Goal: Information Seeking & Learning: Learn about a topic

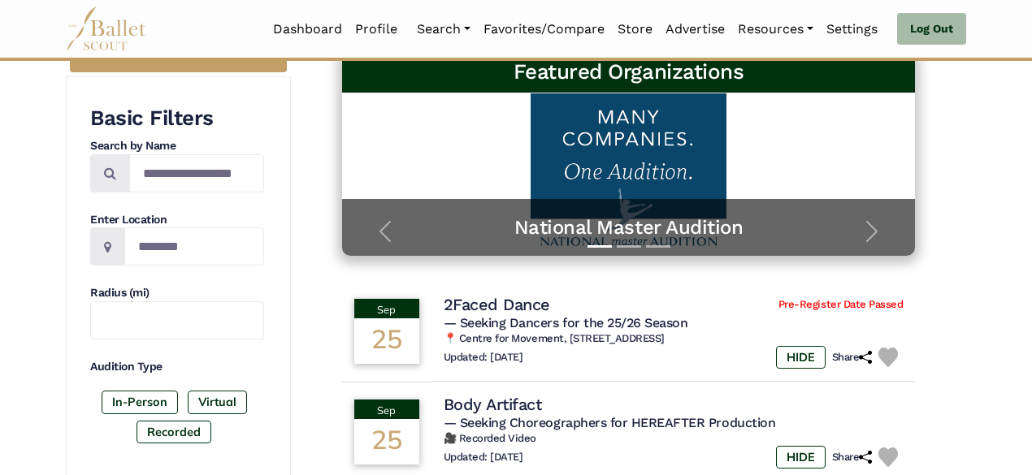
scroll to position [241, 0]
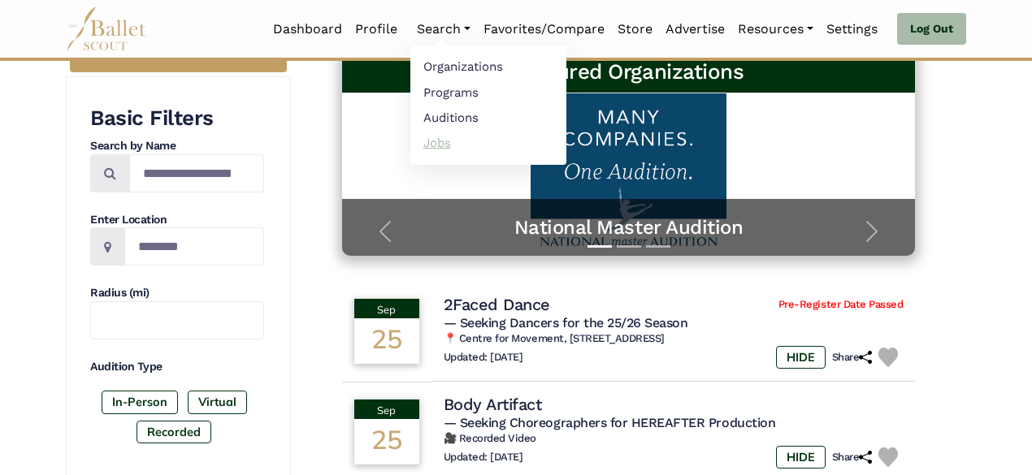
click at [427, 144] on link "Jobs" at bounding box center [488, 142] width 156 height 25
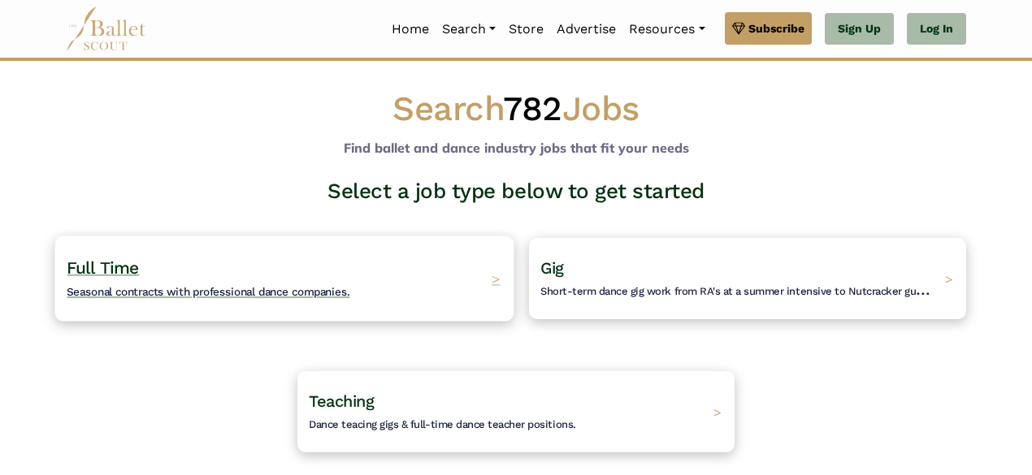
click at [366, 288] on div "Full Time Seasonal contracts with professional dance companies. >" at bounding box center [284, 278] width 459 height 85
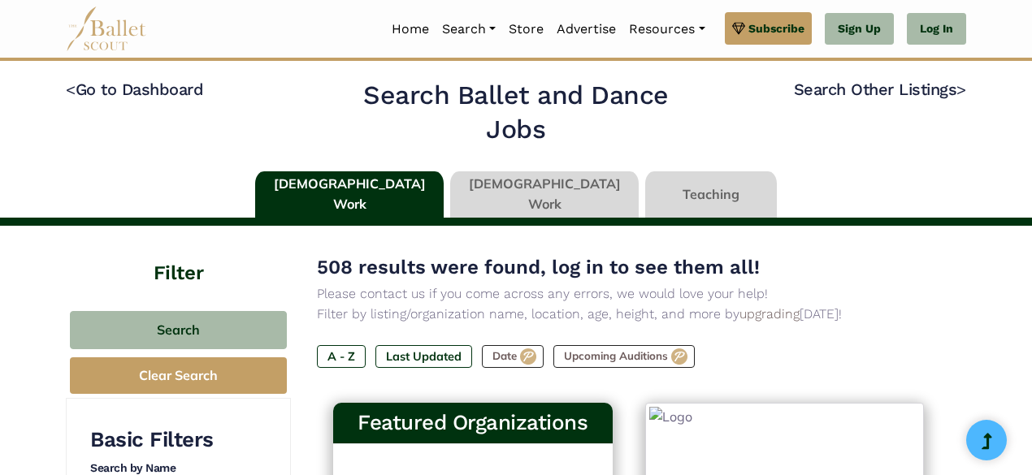
type input "******"
type input "*****"
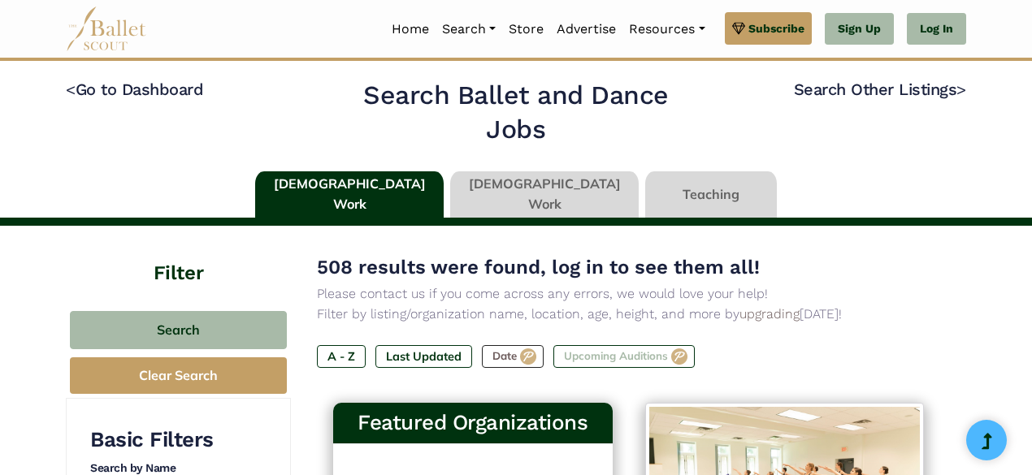
click at [621, 347] on label "Upcoming Auditions" at bounding box center [623, 356] width 141 height 23
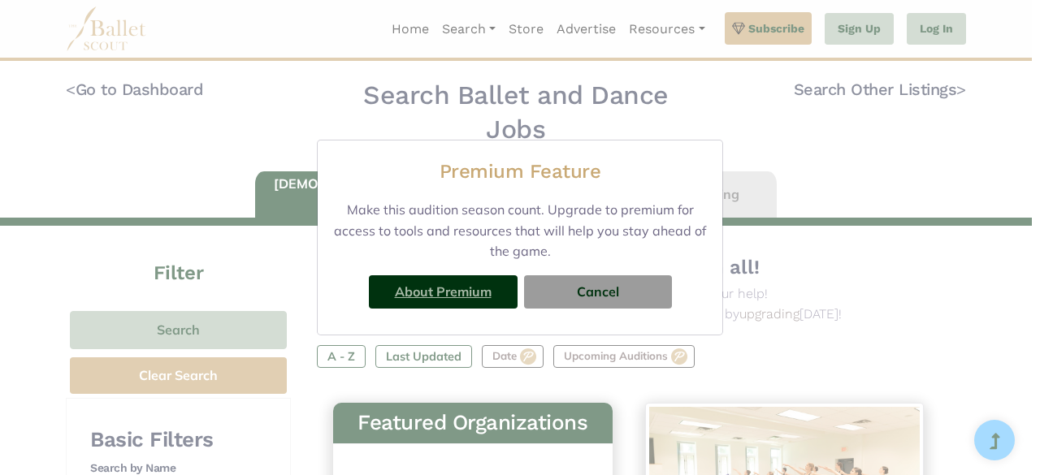
click at [442, 296] on link "About Premium" at bounding box center [443, 292] width 97 height 16
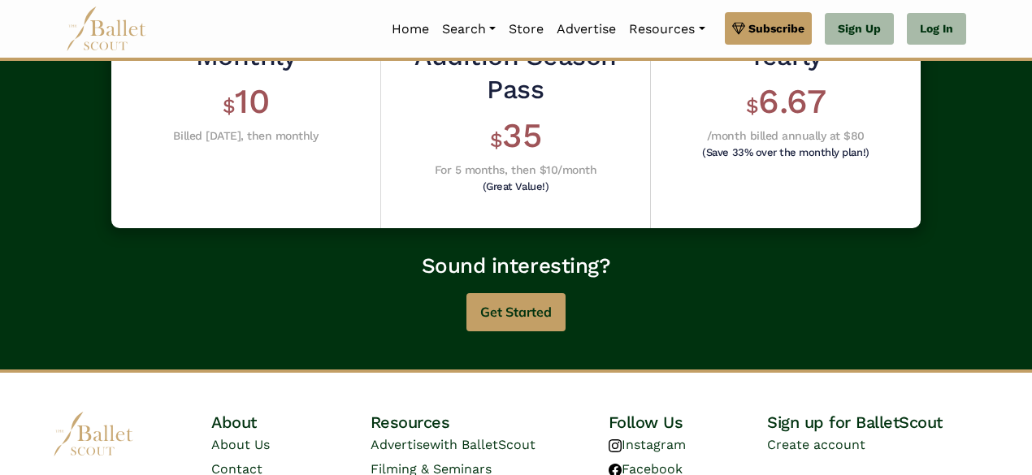
scroll to position [585, 0]
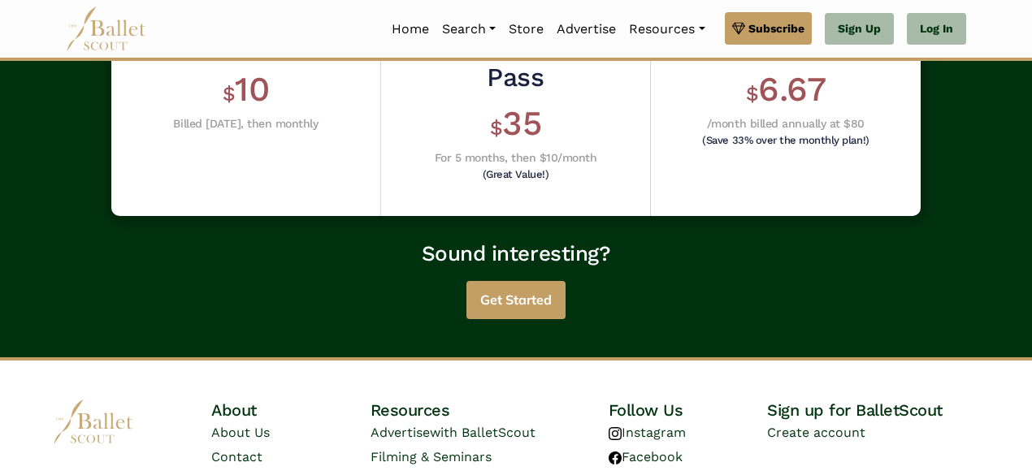
click at [509, 281] on button "Get Started" at bounding box center [515, 300] width 99 height 38
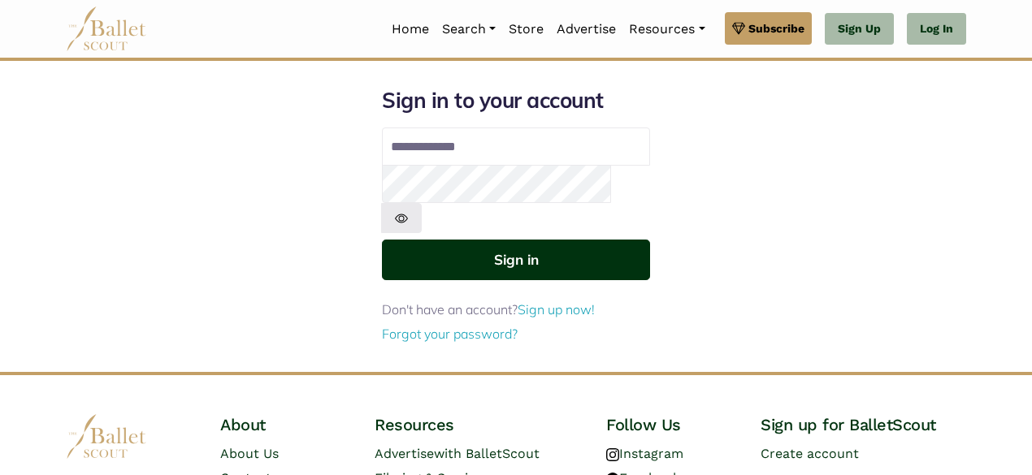
type input "**********"
click button "Sign in"
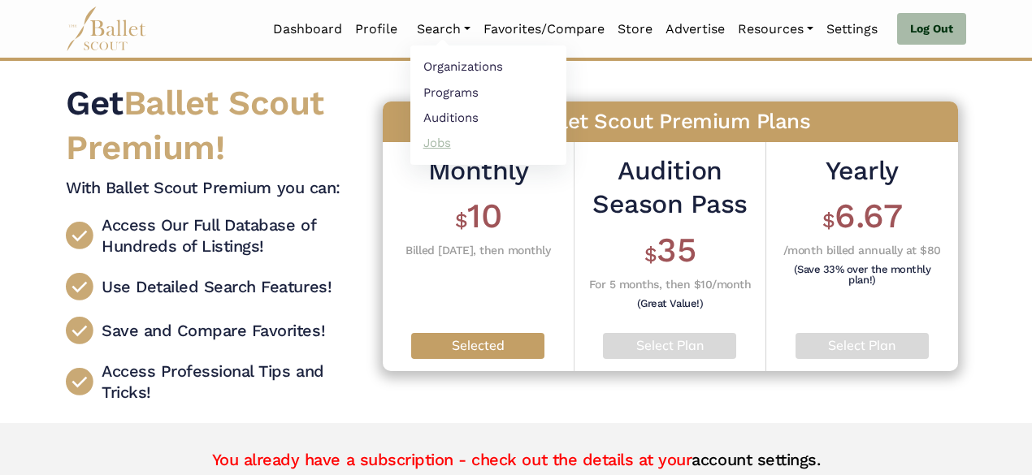
click at [431, 137] on link "Jobs" at bounding box center [488, 142] width 156 height 25
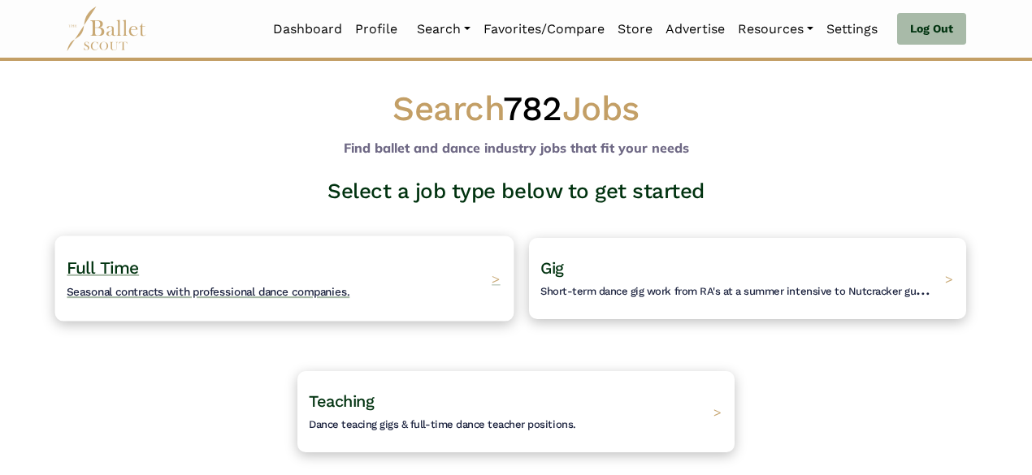
click at [395, 251] on div "Full Time Seasonal contracts with professional dance companies. >" at bounding box center [284, 278] width 459 height 85
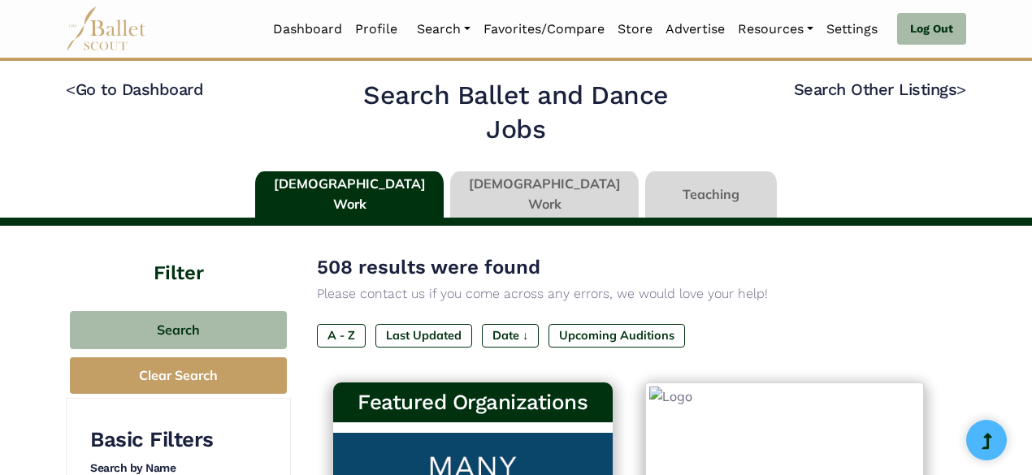
type input "******"
type input "*****"
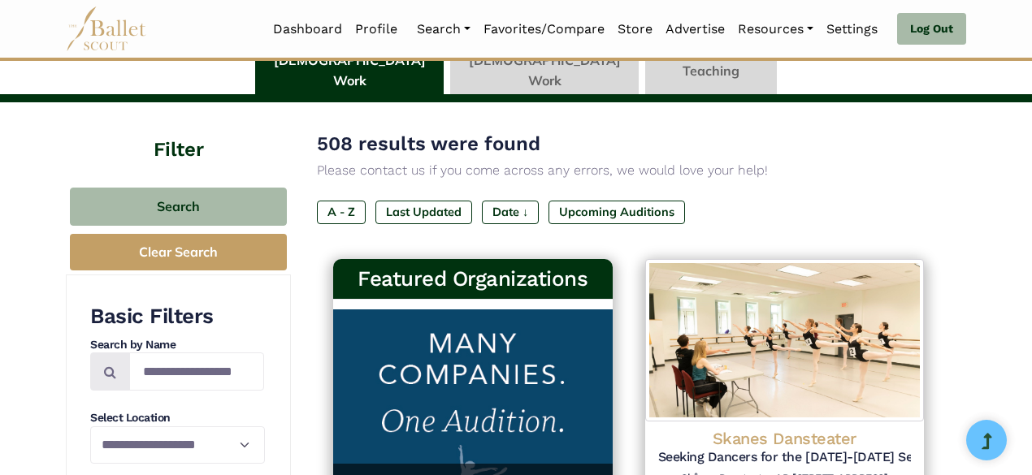
scroll to position [130, 0]
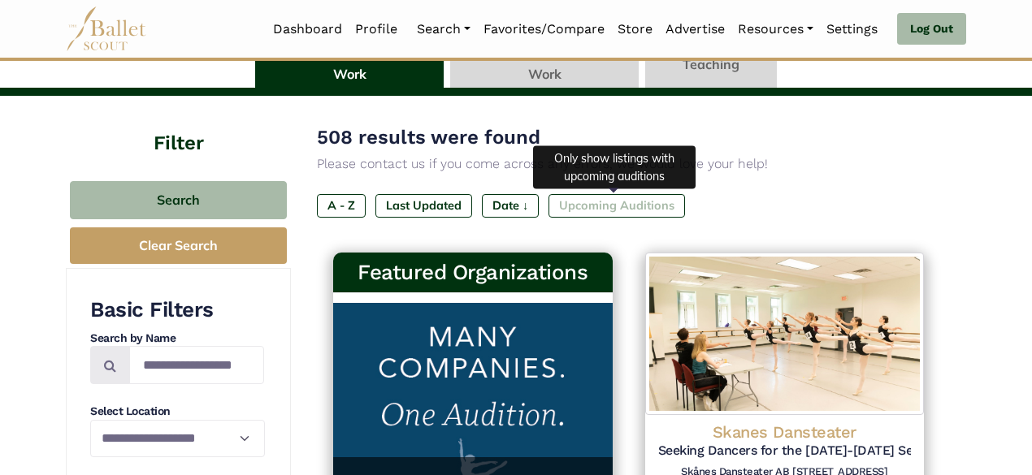
click at [582, 202] on label "Upcoming Auditions" at bounding box center [616, 205] width 136 height 23
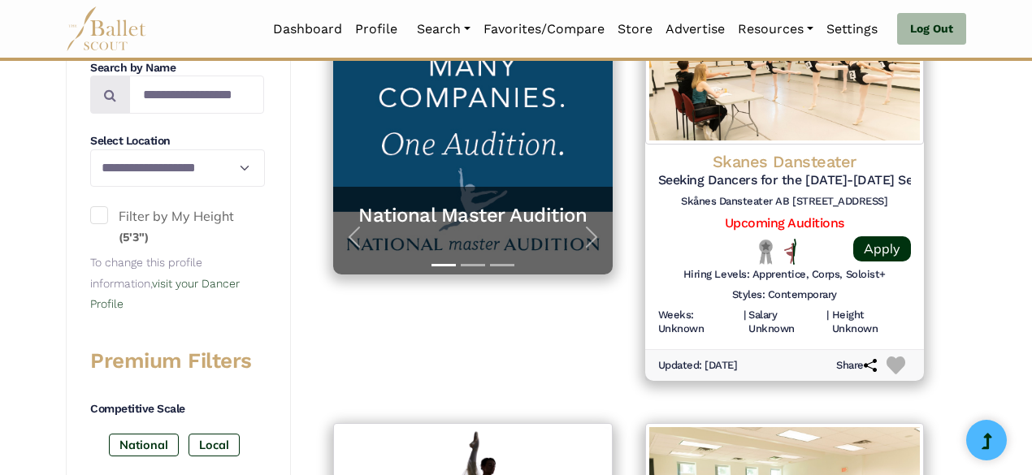
scroll to position [402, 0]
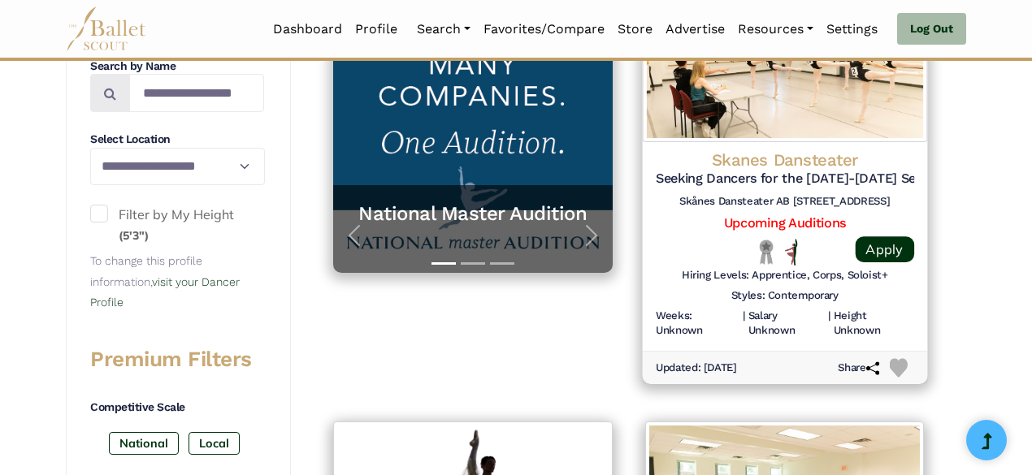
click at [755, 159] on h4 "Skanes Dansteater" at bounding box center [784, 160] width 258 height 22
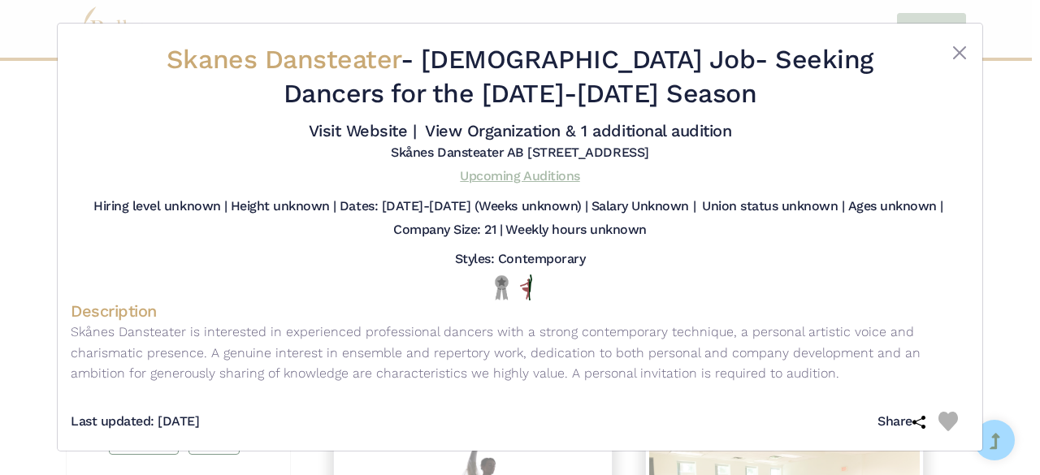
click at [539, 175] on link "Upcoming Auditions" at bounding box center [519, 175] width 119 height 15
click at [957, 45] on button "Close" at bounding box center [959, 52] width 19 height 19
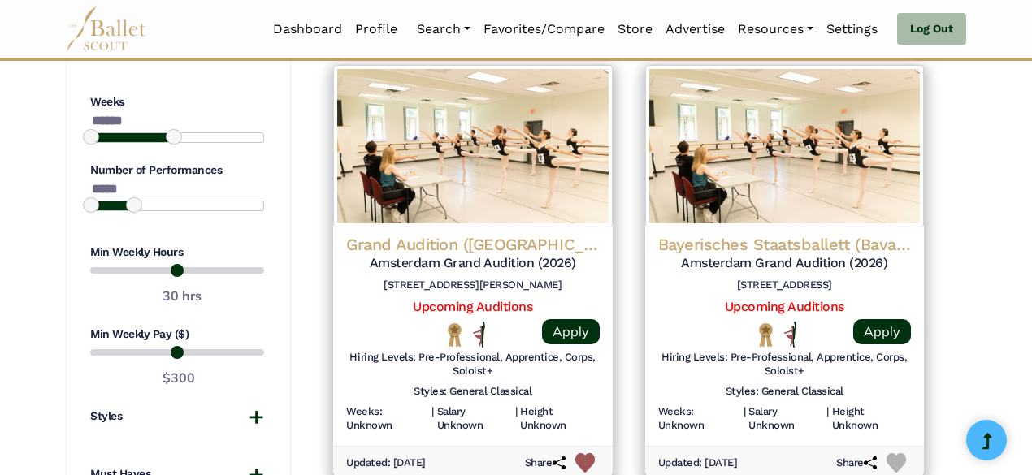
scroll to position [1204, 0]
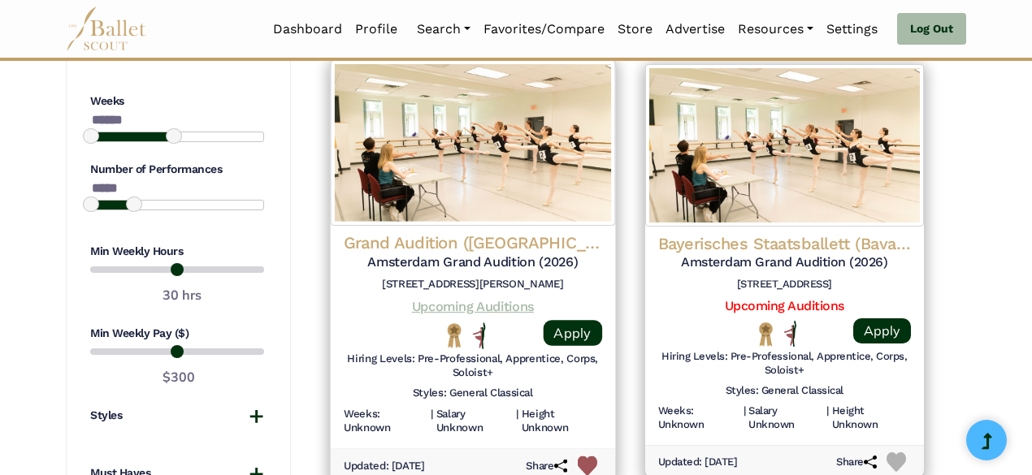
click at [491, 299] on link "Upcoming Auditions" at bounding box center [473, 305] width 122 height 15
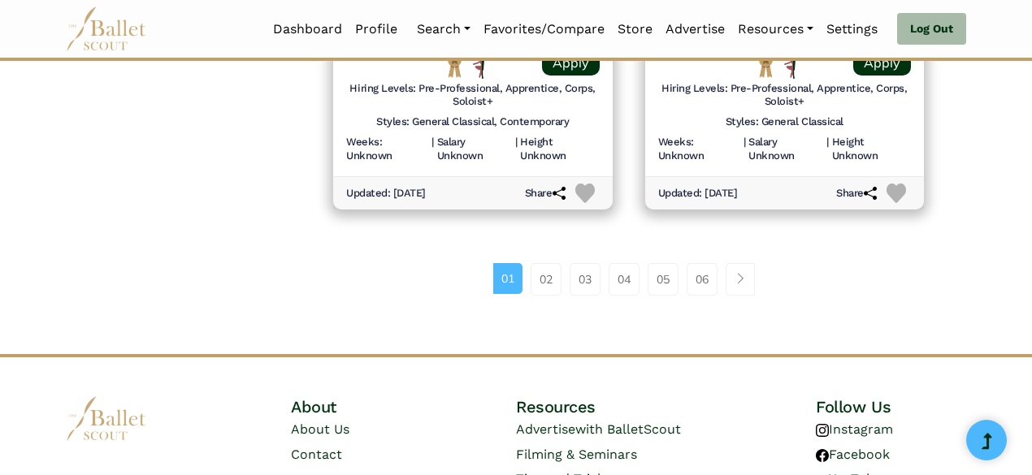
scroll to position [2387, 0]
click at [546, 279] on link "02" at bounding box center [545, 278] width 31 height 32
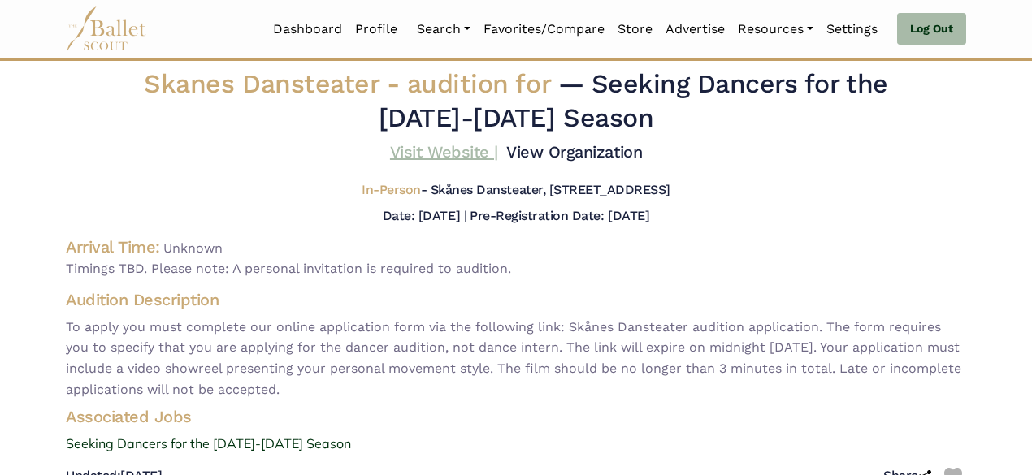
click at [462, 151] on link "Visit Website |" at bounding box center [444, 151] width 108 height 19
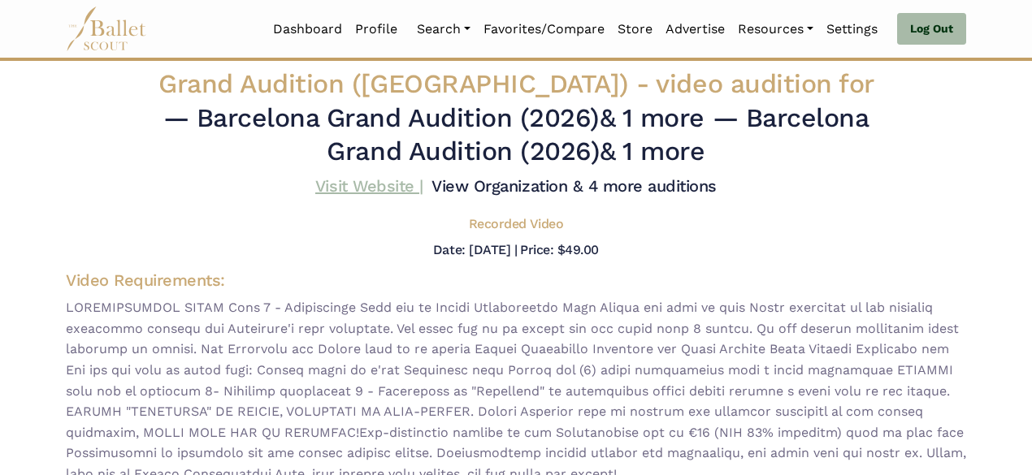
click at [393, 185] on link "Visit Website |" at bounding box center [369, 185] width 108 height 19
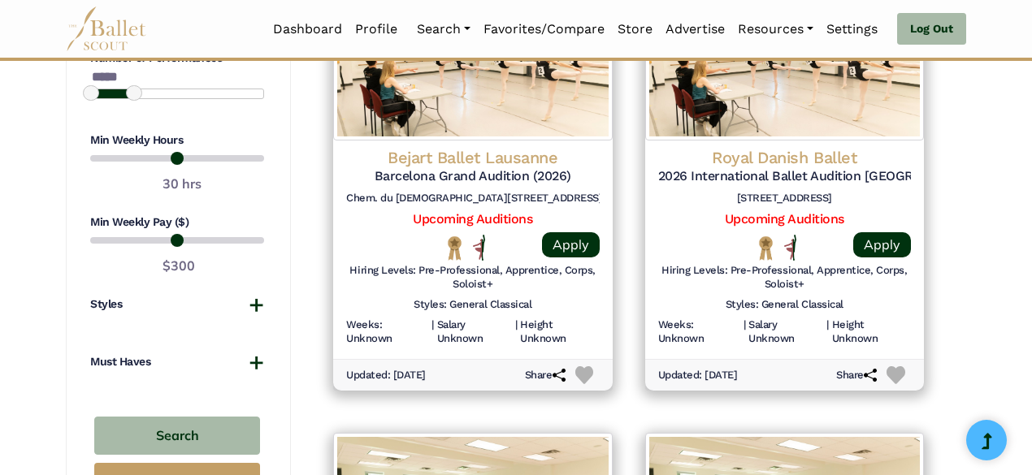
scroll to position [1327, 0]
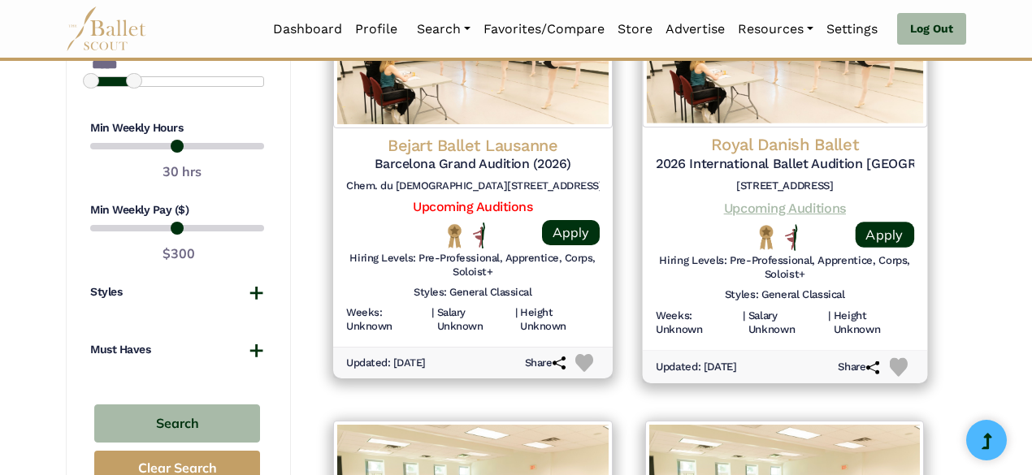
click at [757, 210] on link "Upcoming Auditions" at bounding box center [784, 207] width 122 height 15
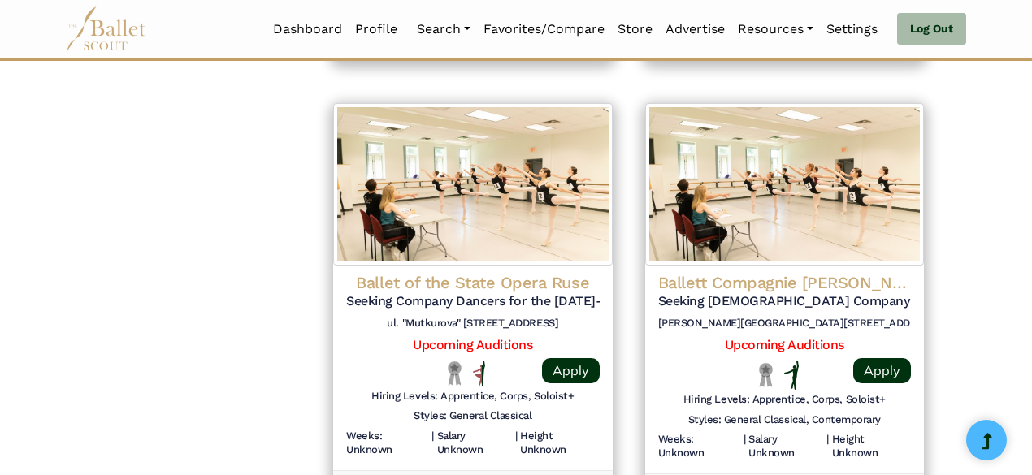
scroll to position [2091, 0]
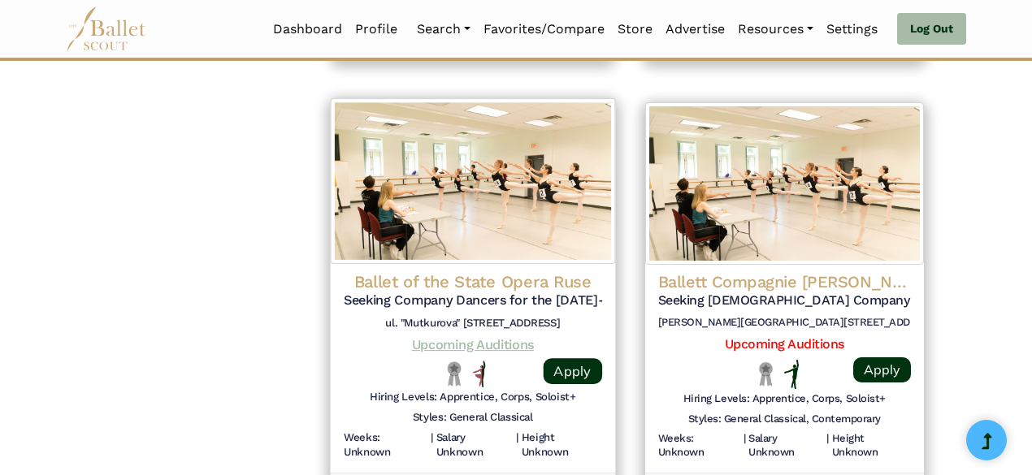
click at [458, 344] on link "Upcoming Auditions" at bounding box center [473, 344] width 122 height 15
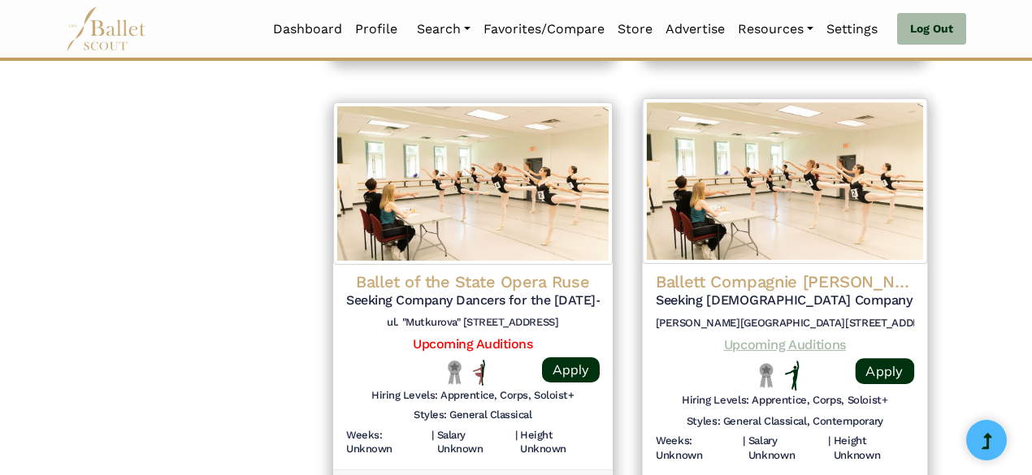
click at [806, 349] on link "Upcoming Auditions" at bounding box center [784, 344] width 122 height 15
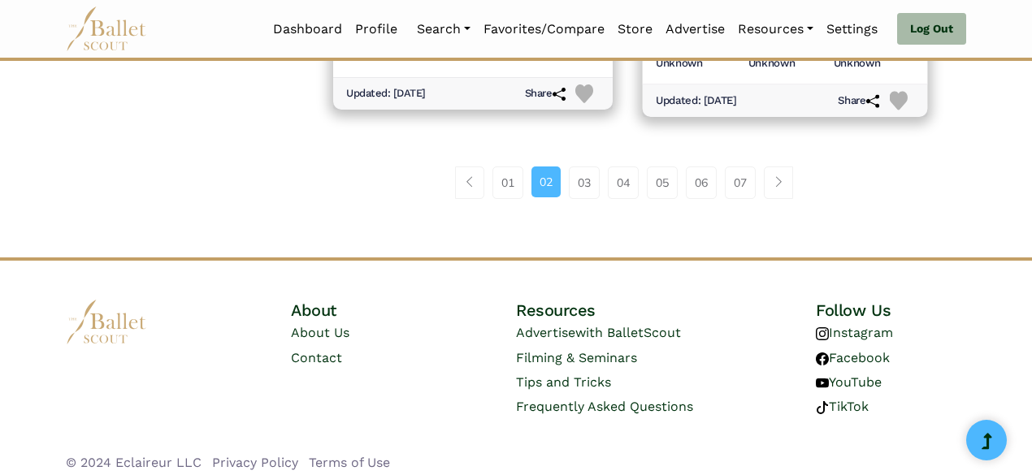
scroll to position [2486, 0]
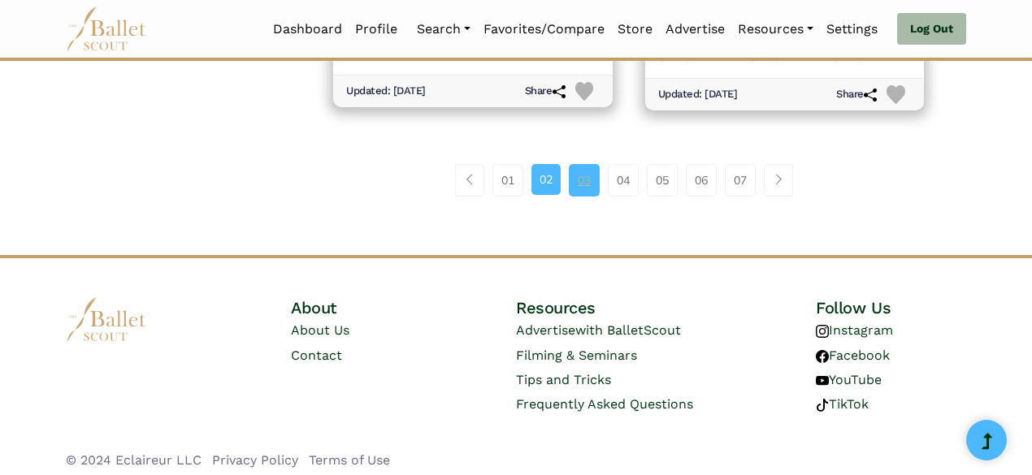
click at [591, 177] on link "03" at bounding box center [584, 180] width 31 height 32
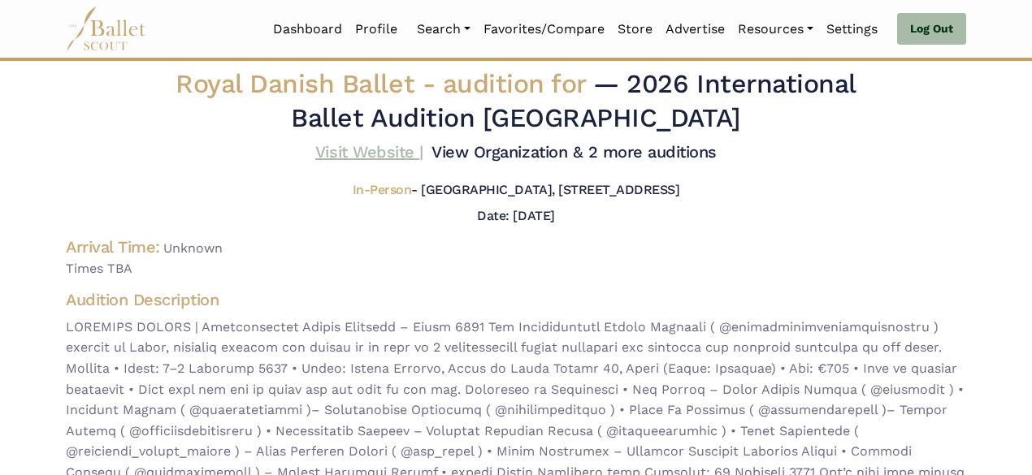
click at [381, 149] on link "Visit Website |" at bounding box center [369, 151] width 108 height 19
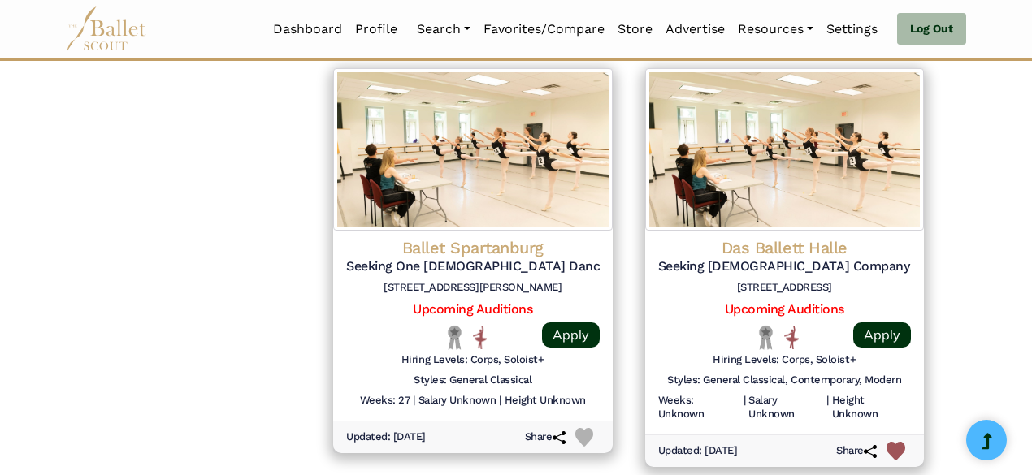
scroll to position [2092, 0]
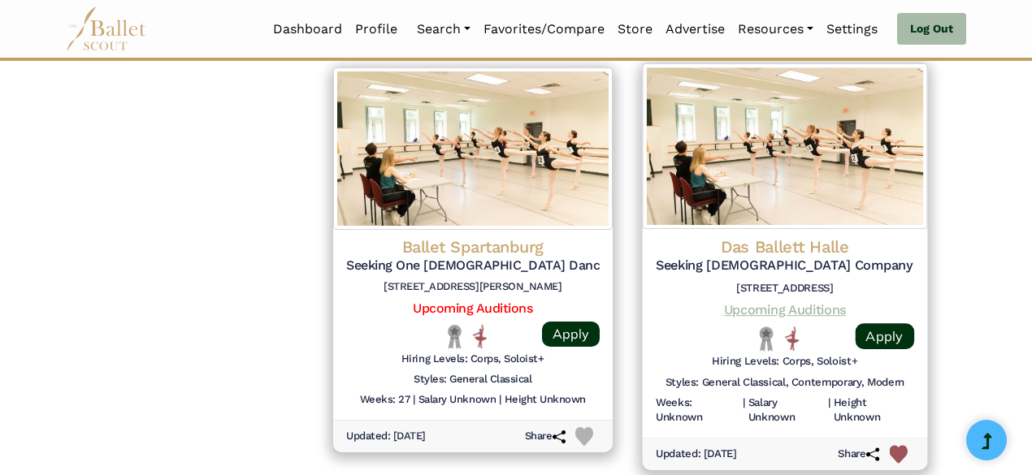
click at [786, 305] on link "Upcoming Auditions" at bounding box center [784, 308] width 122 height 15
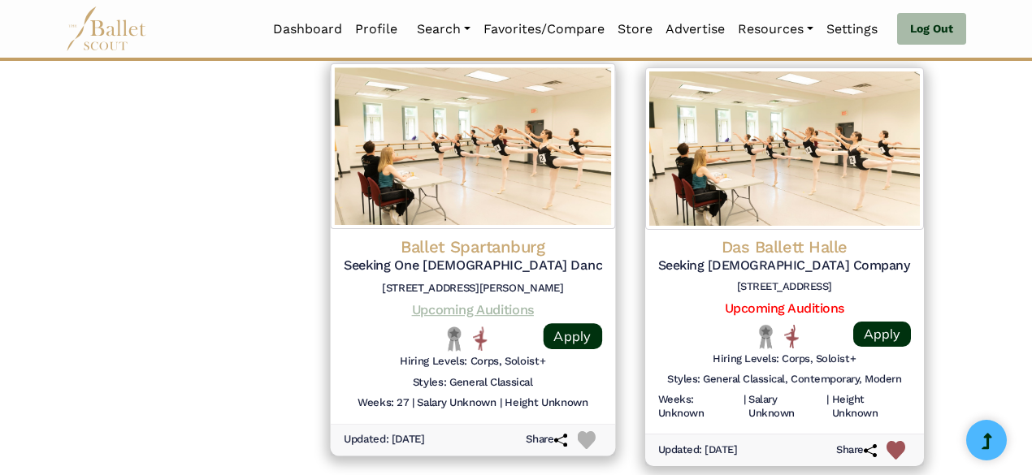
click at [463, 306] on link "Upcoming Auditions" at bounding box center [473, 308] width 122 height 15
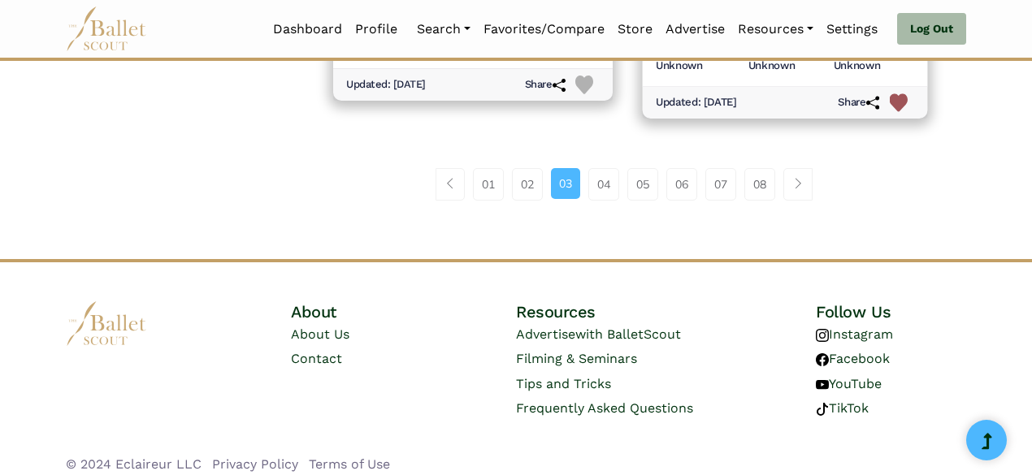
scroll to position [2444, 0]
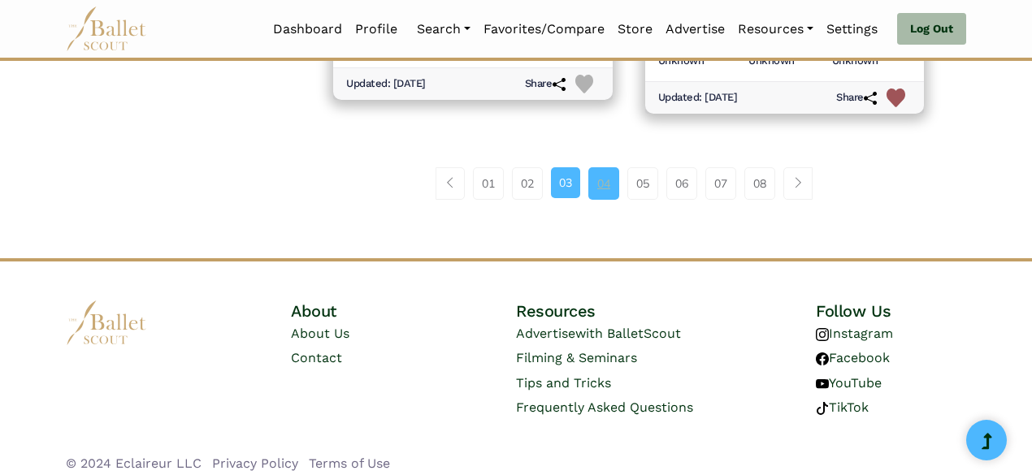
click at [604, 184] on link "04" at bounding box center [603, 183] width 31 height 32
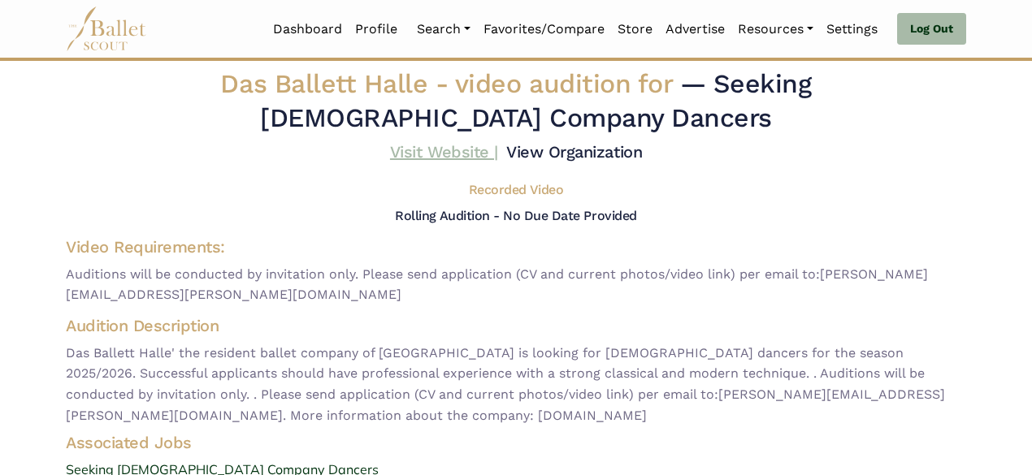
click at [457, 149] on link "Visit Website |" at bounding box center [444, 151] width 108 height 19
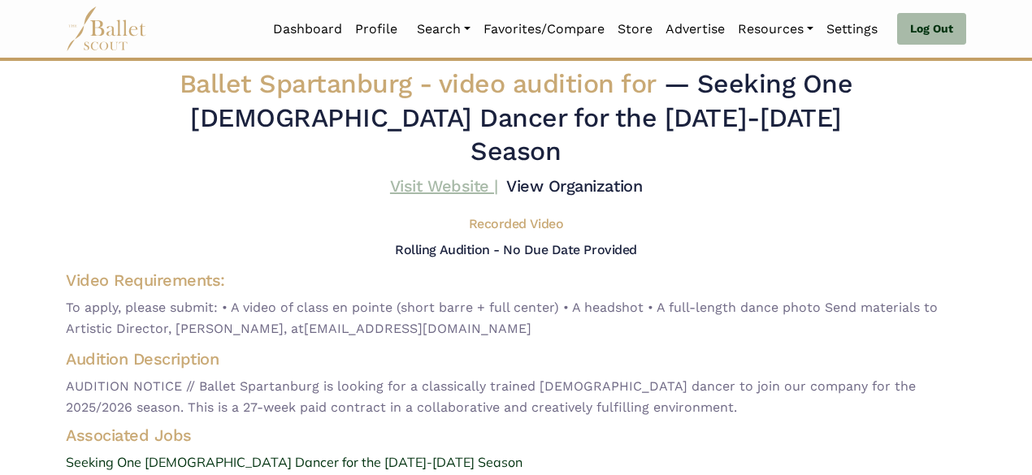
click at [434, 176] on link "Visit Website |" at bounding box center [444, 185] width 108 height 19
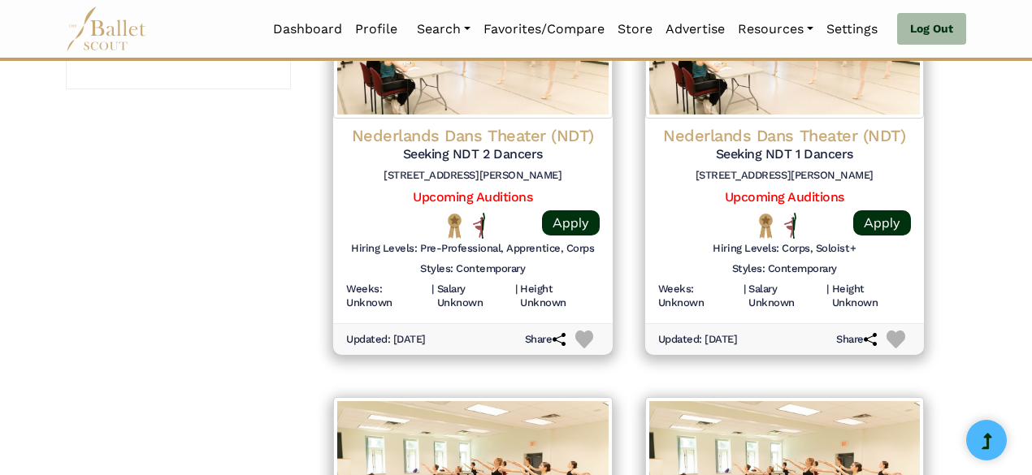
scroll to position [1755, 0]
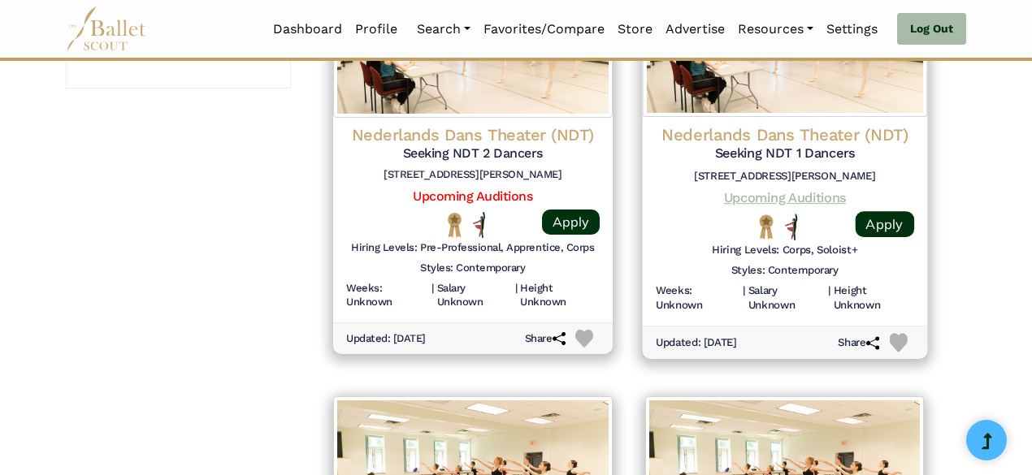
click at [741, 194] on link "Upcoming Auditions" at bounding box center [784, 196] width 122 height 15
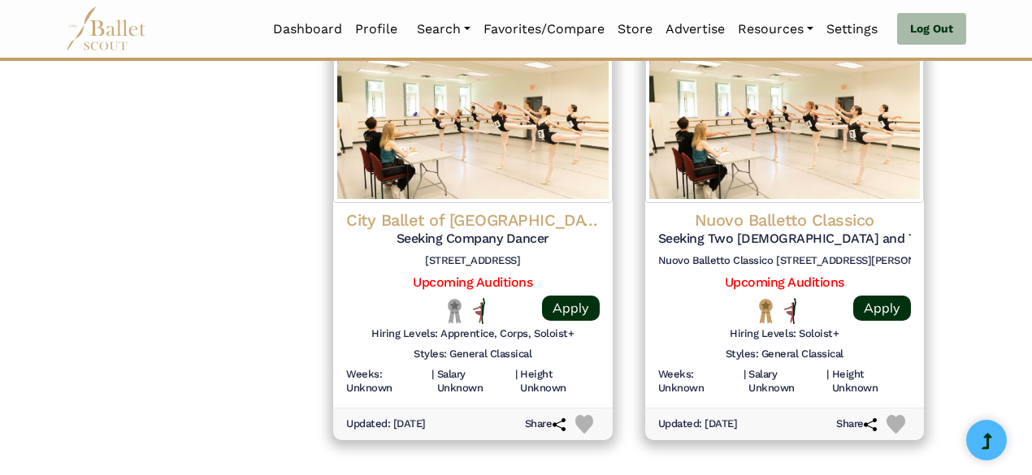
scroll to position [2112, 0]
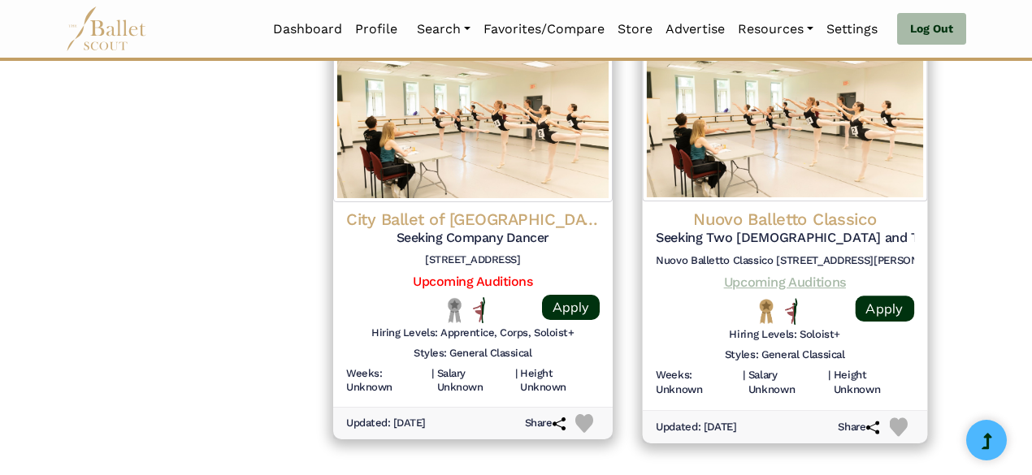
click at [781, 277] on link "Upcoming Auditions" at bounding box center [784, 282] width 122 height 15
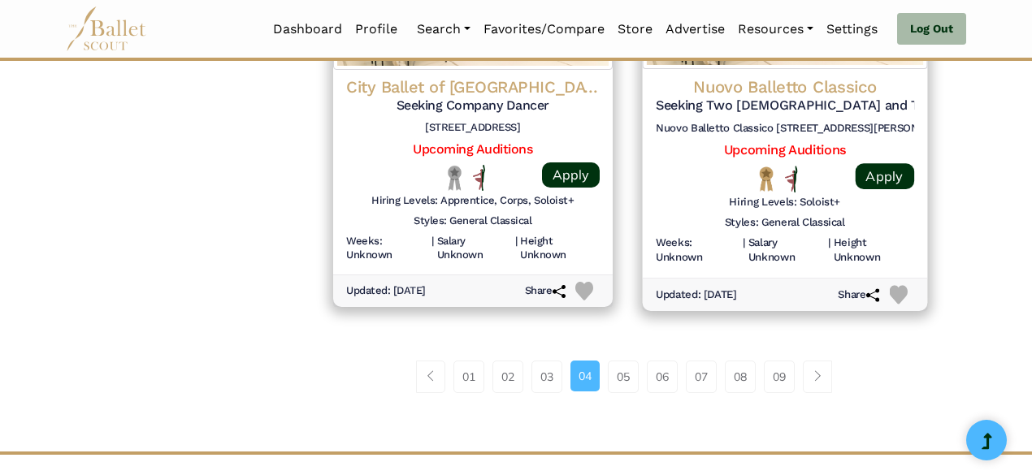
scroll to position [2446, 0]
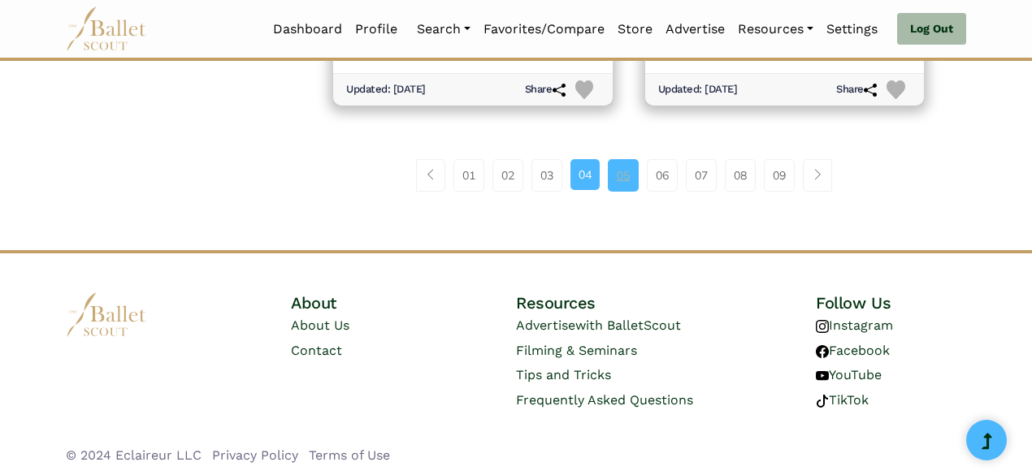
click at [631, 188] on link "05" at bounding box center [623, 175] width 31 height 32
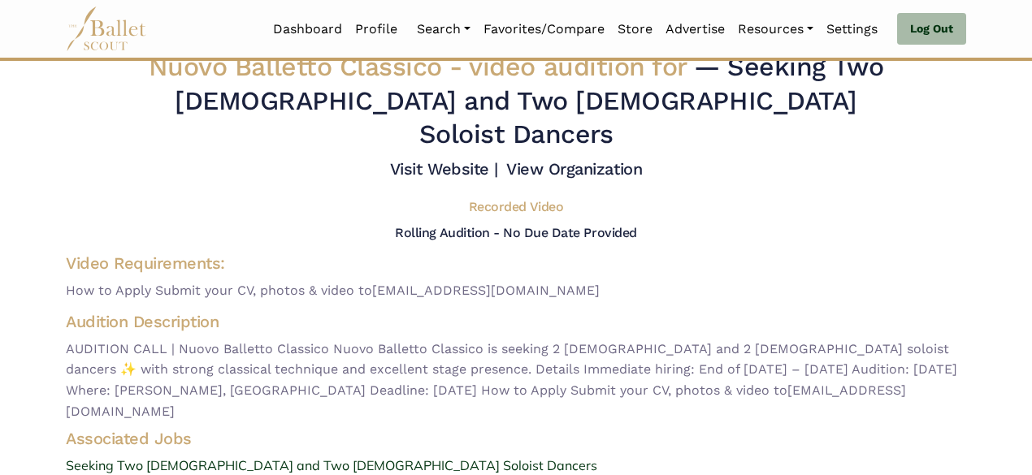
scroll to position [18, 0]
click at [453, 158] on link "Visit Website |" at bounding box center [444, 167] width 108 height 19
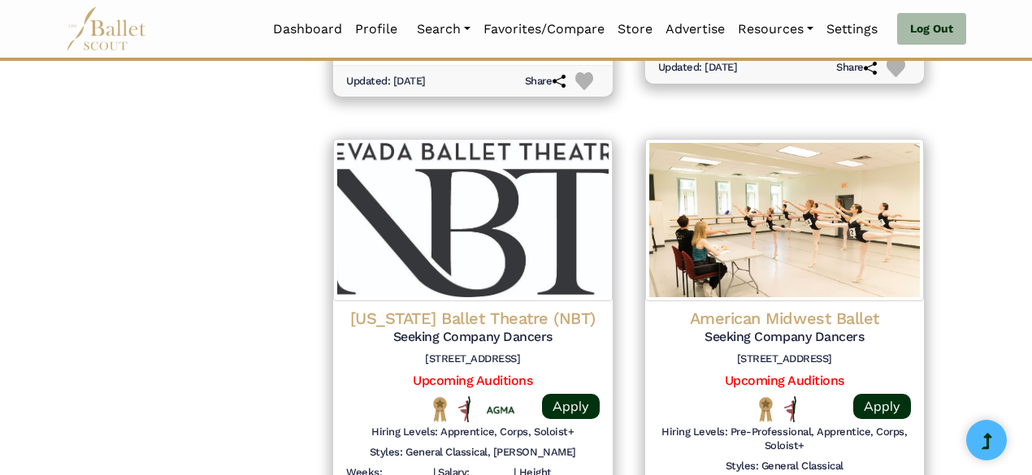
scroll to position [2432, 0]
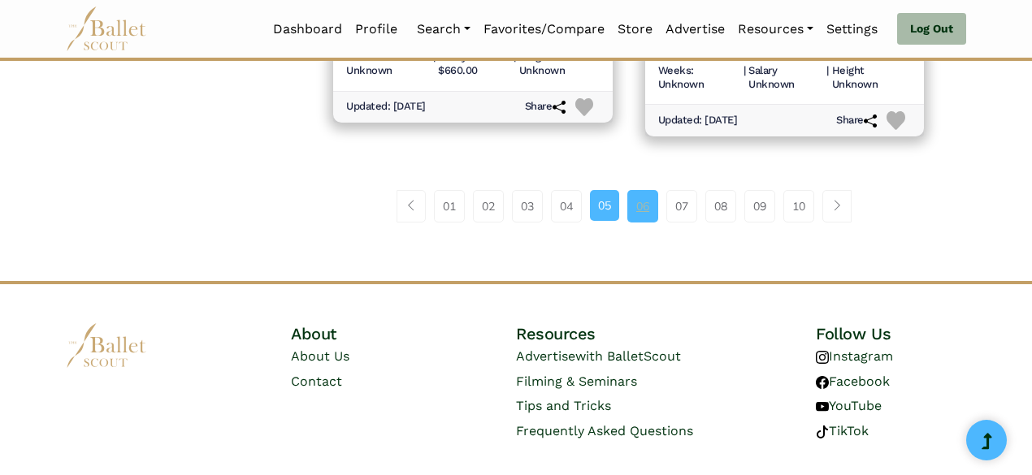
click at [645, 194] on link "06" at bounding box center [642, 206] width 31 height 32
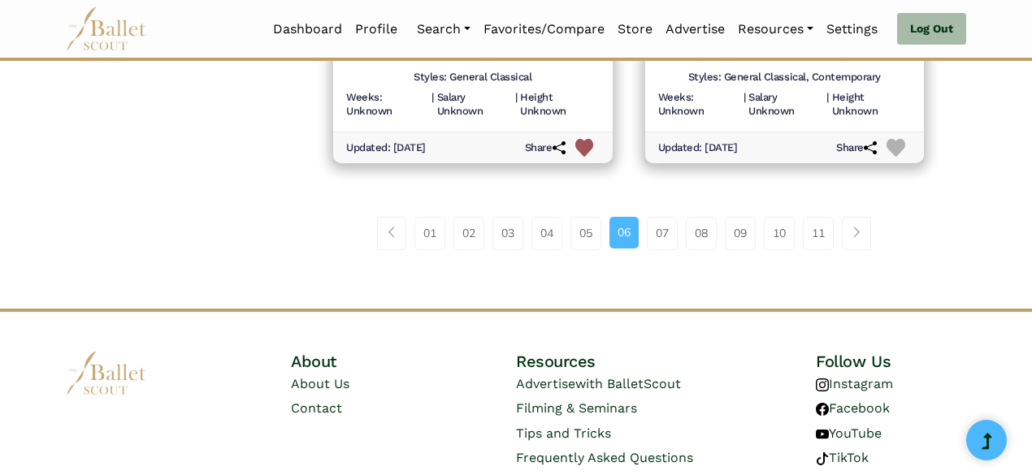
scroll to position [2454, 0]
click at [668, 234] on link "07" at bounding box center [662, 232] width 31 height 32
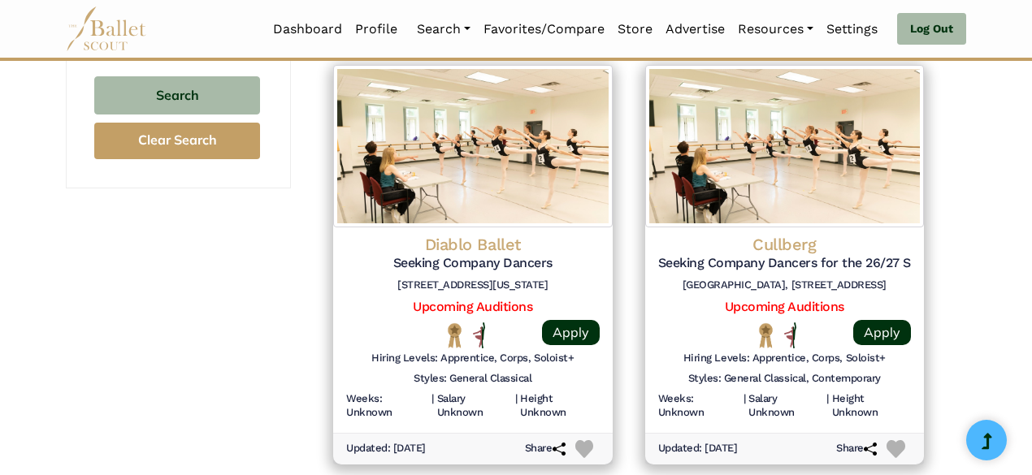
scroll to position [1661, 0]
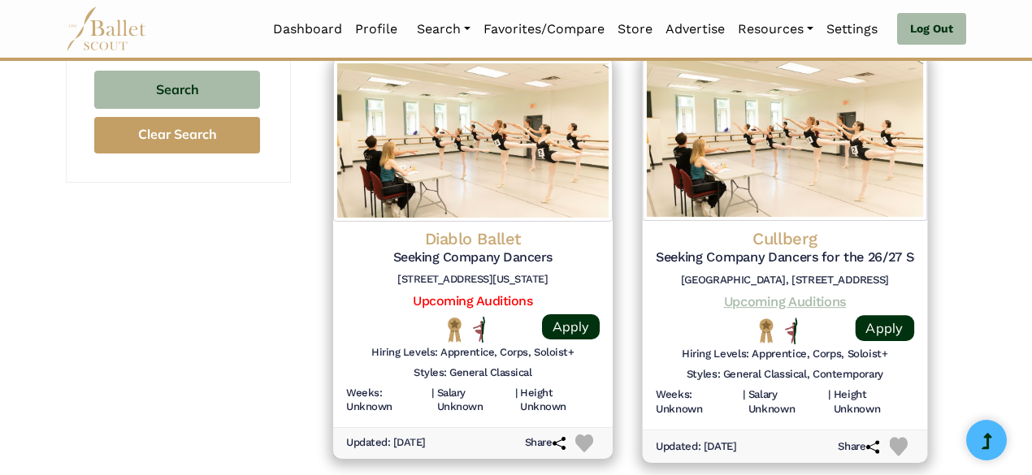
click at [773, 298] on link "Upcoming Auditions" at bounding box center [784, 301] width 122 height 15
click at [895, 441] on img at bounding box center [898, 447] width 19 height 19
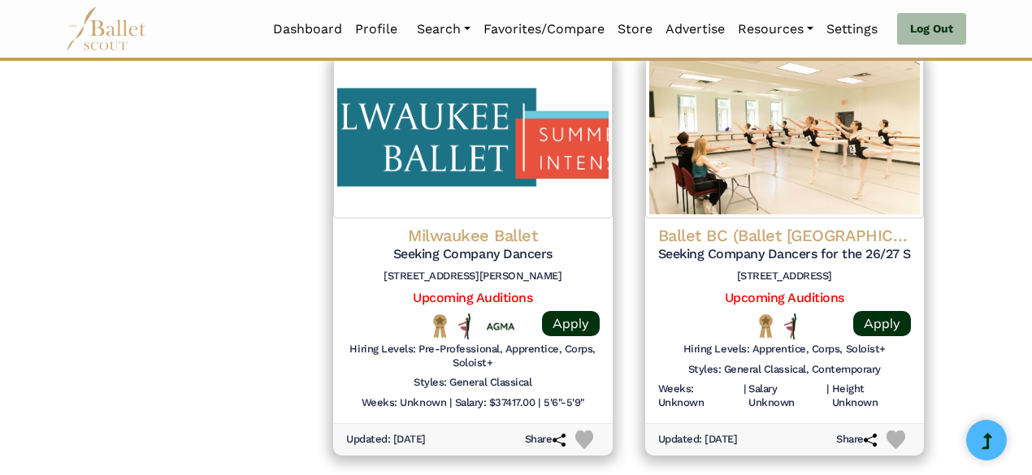
scroll to position [2107, 0]
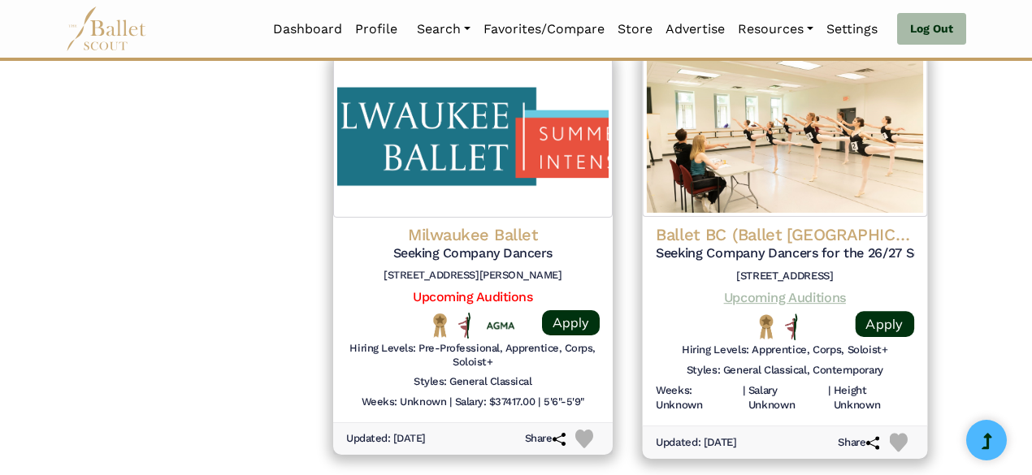
click at [821, 299] on link "Upcoming Auditions" at bounding box center [784, 297] width 122 height 15
click at [902, 436] on img at bounding box center [898, 443] width 19 height 19
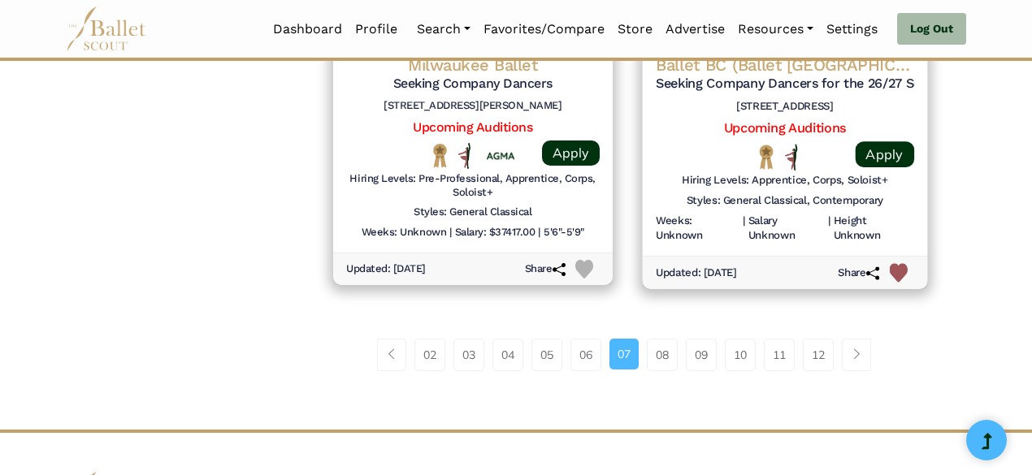
scroll to position [2278, 0]
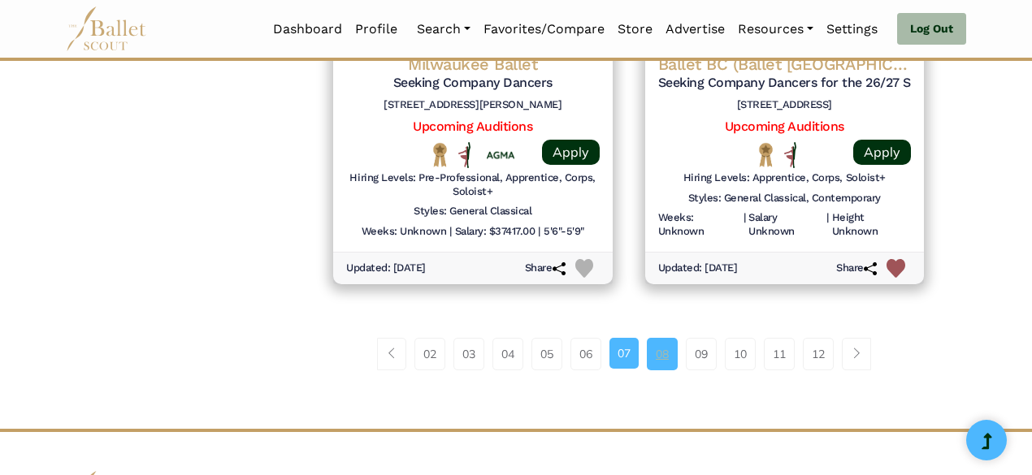
click at [656, 338] on link "08" at bounding box center [662, 354] width 31 height 32
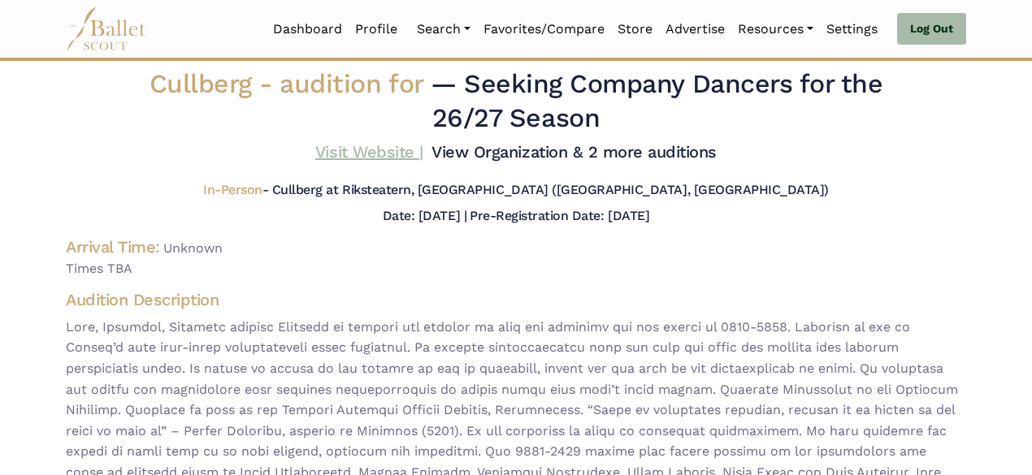
click at [395, 154] on link "Visit Website |" at bounding box center [369, 151] width 108 height 19
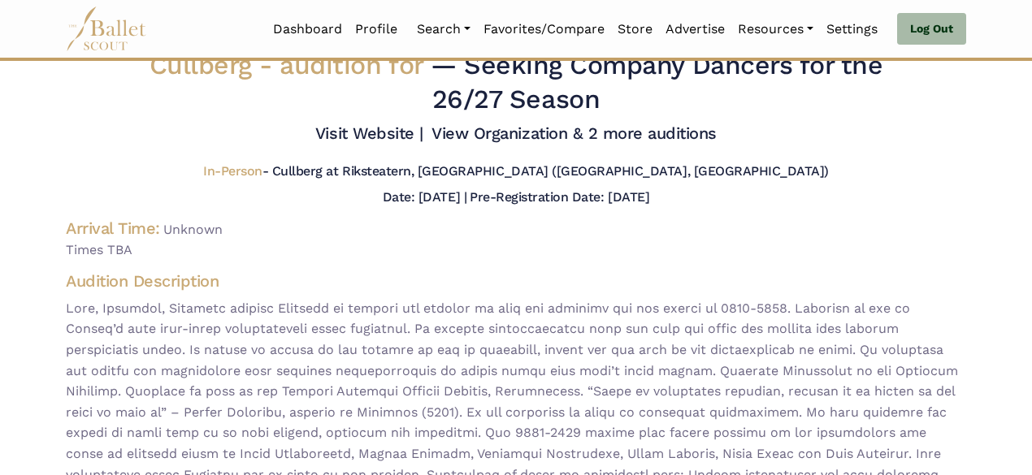
scroll to position [10, 0]
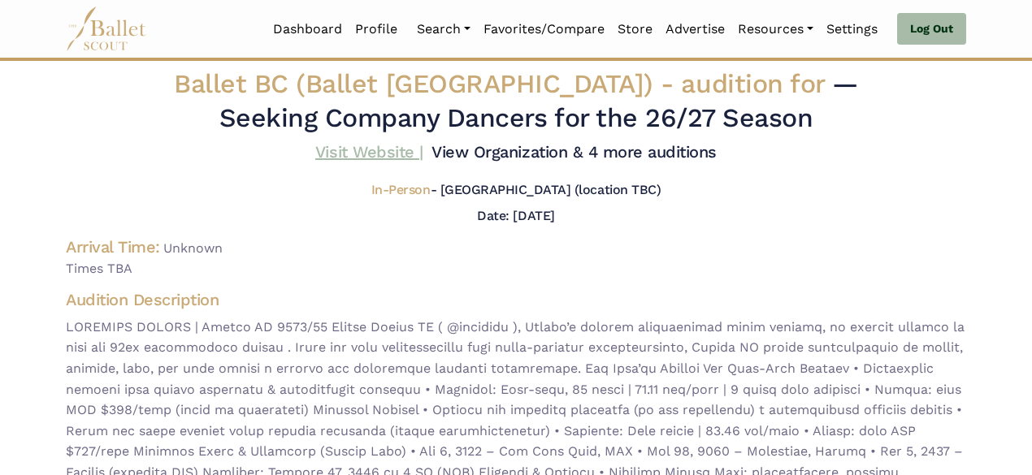
click at [369, 145] on link "Visit Website |" at bounding box center [369, 151] width 108 height 19
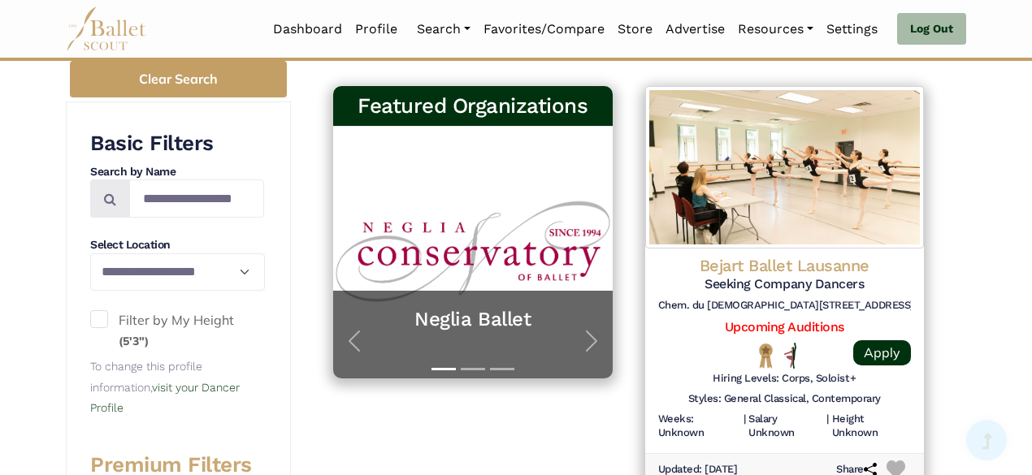
scroll to position [297, 0]
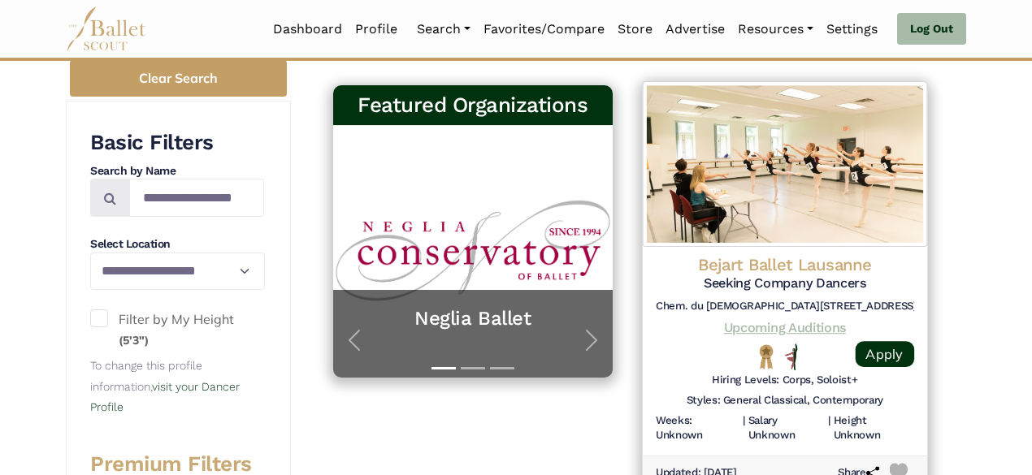
click at [780, 327] on link "Upcoming Auditions" at bounding box center [784, 326] width 122 height 15
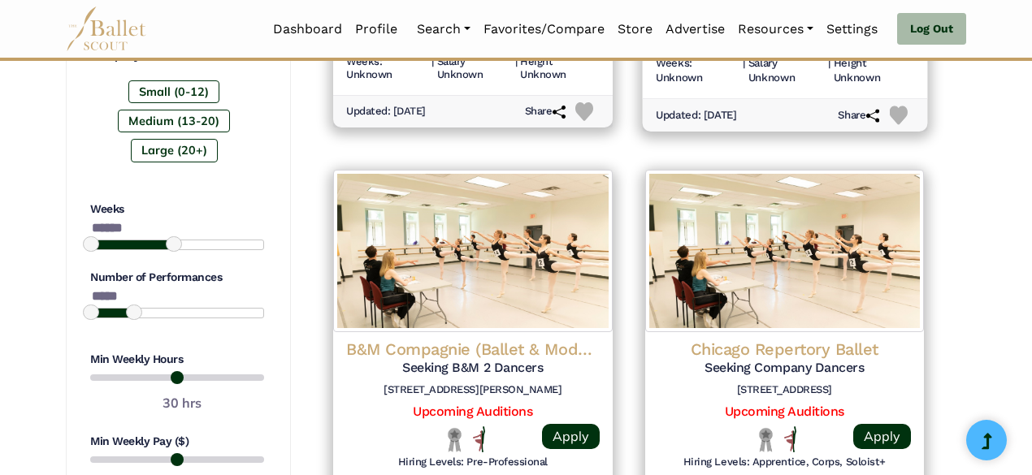
scroll to position [1097, 0]
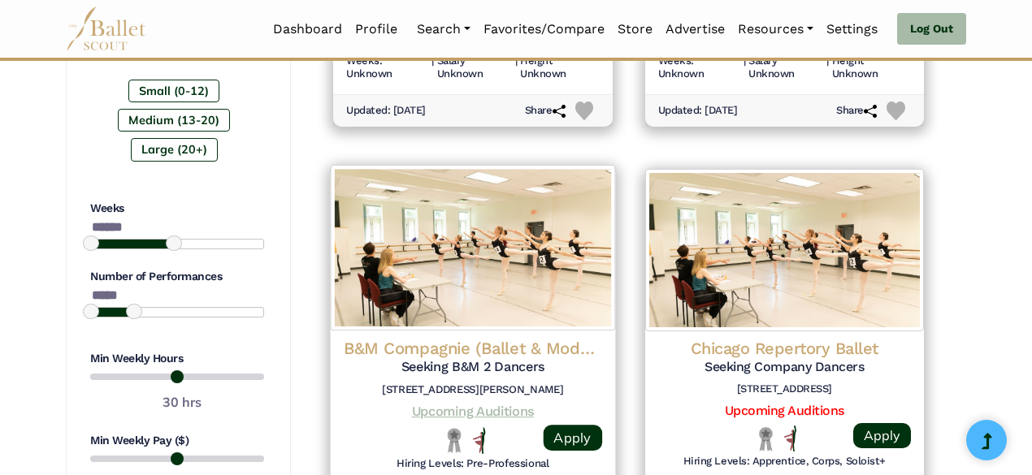
click at [493, 412] on link "Upcoming Auditions" at bounding box center [473, 410] width 122 height 15
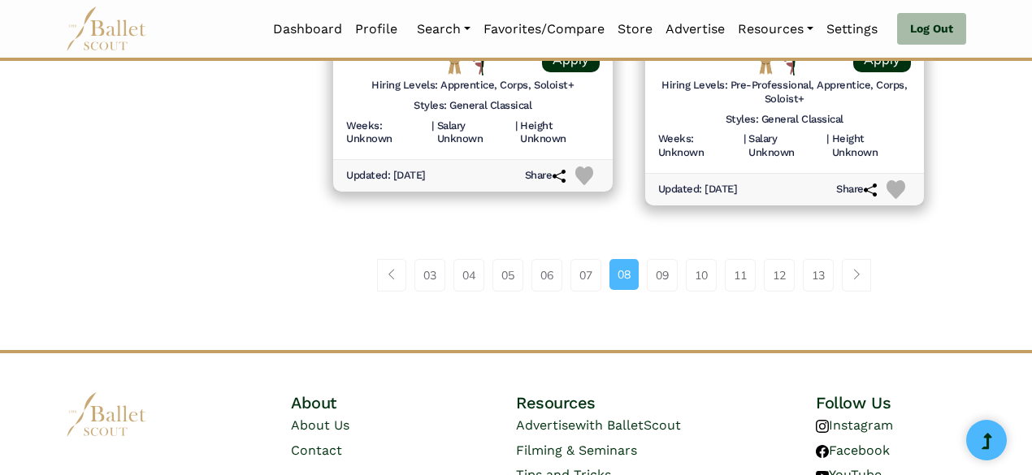
scroll to position [2376, 0]
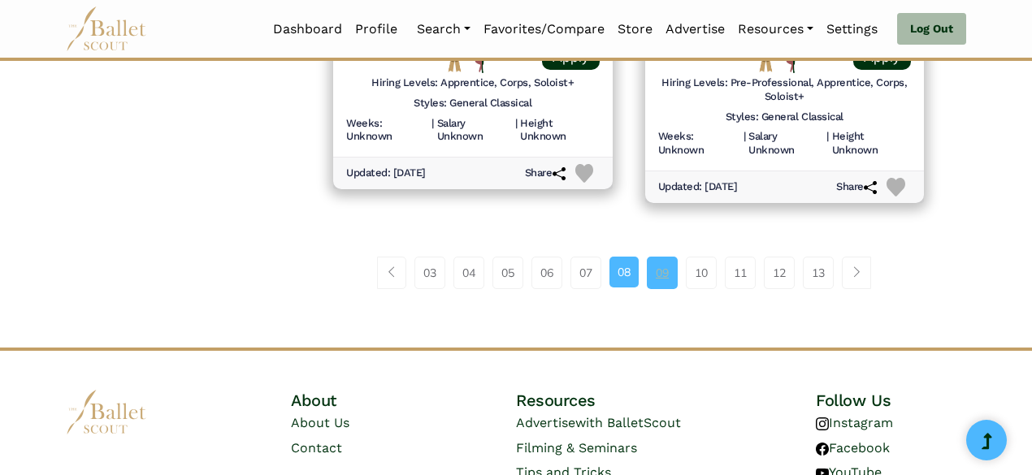
click at [665, 275] on link "09" at bounding box center [662, 273] width 31 height 32
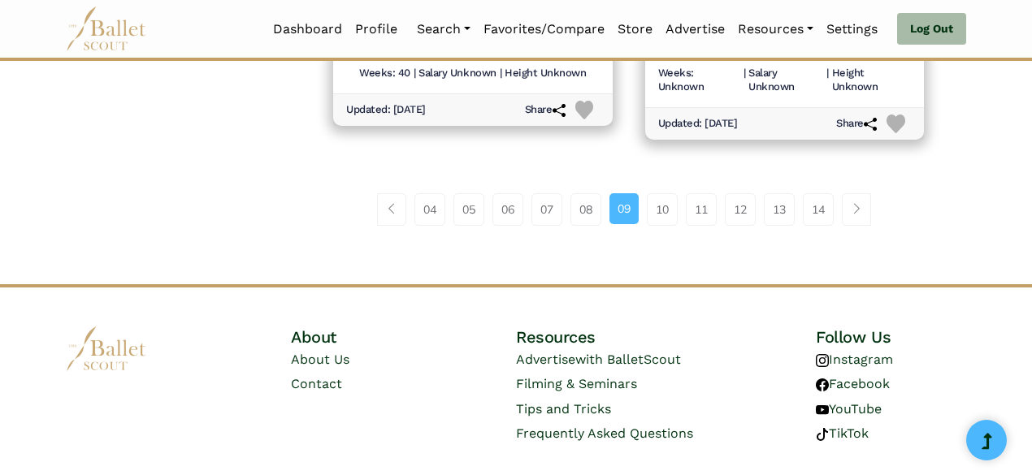
scroll to position [2470, 0]
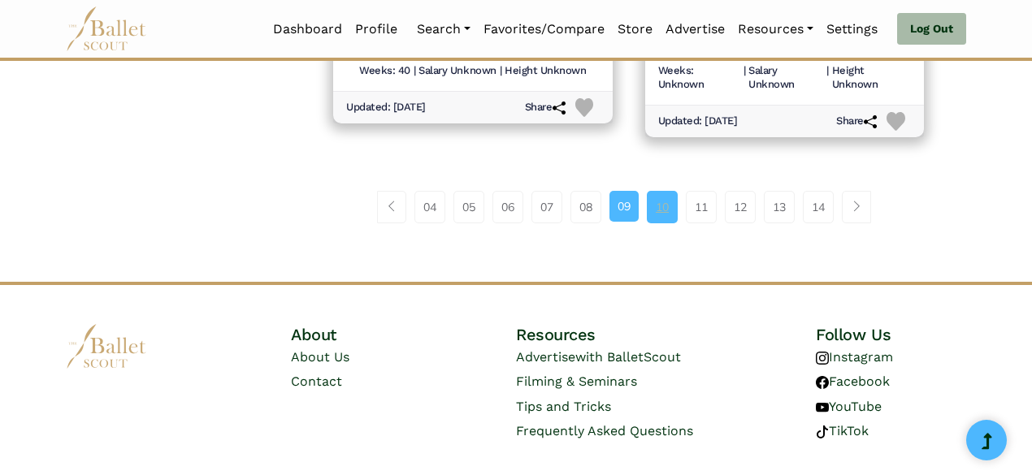
click at [656, 206] on link "10" at bounding box center [662, 207] width 31 height 32
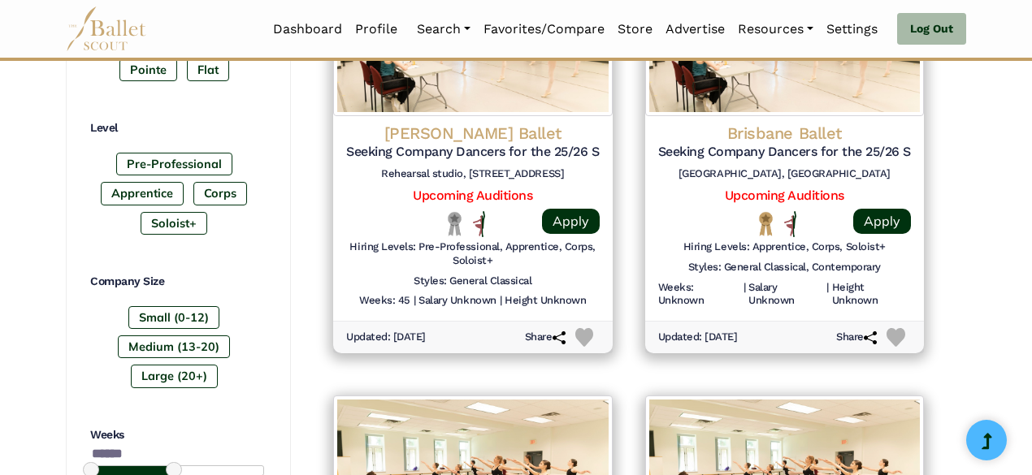
scroll to position [874, 0]
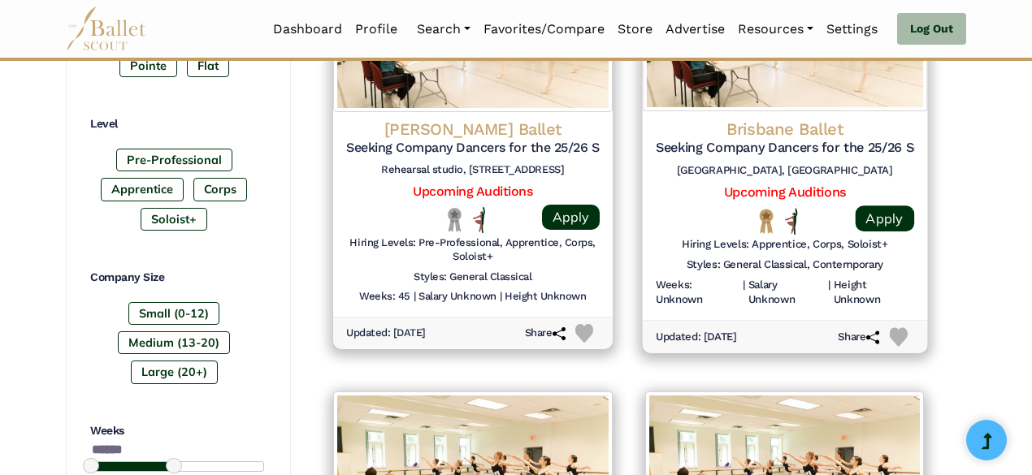
click at [901, 336] on img at bounding box center [898, 337] width 19 height 19
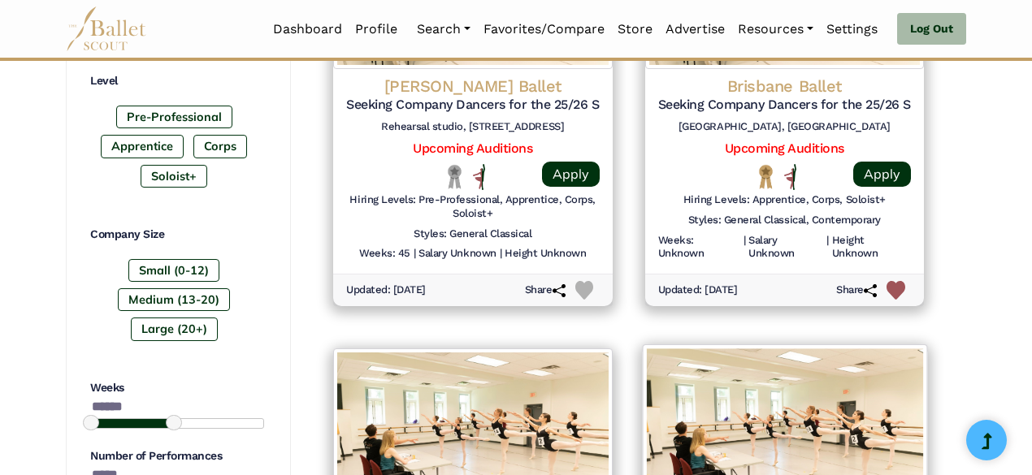
scroll to position [907, 0]
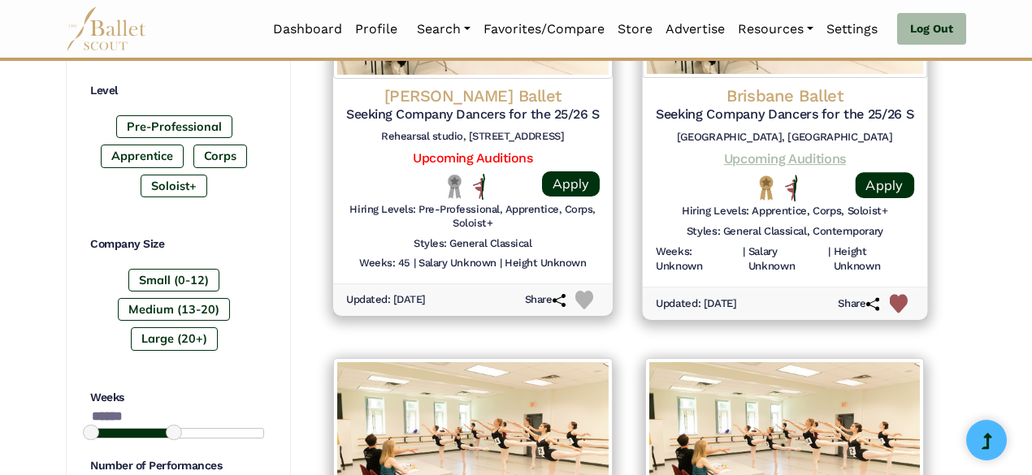
click at [824, 158] on link "Upcoming Auditions" at bounding box center [784, 158] width 122 height 15
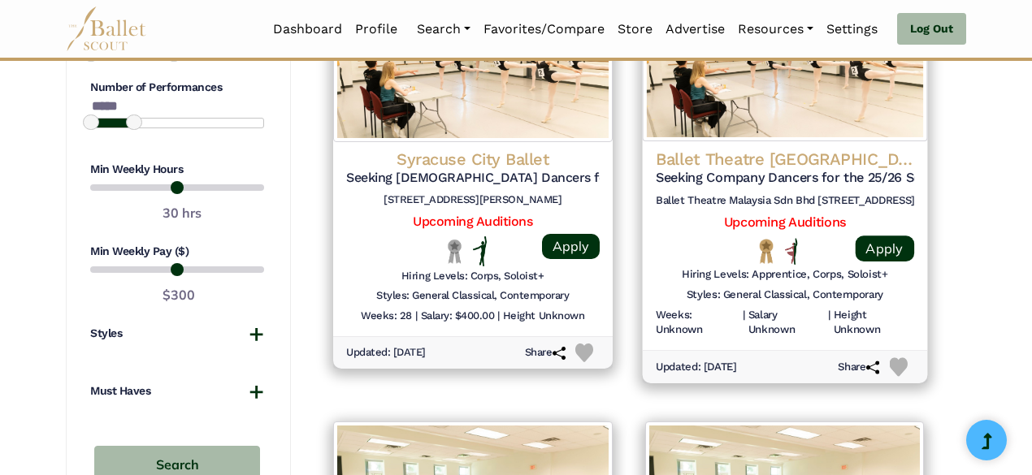
scroll to position [1284, 0]
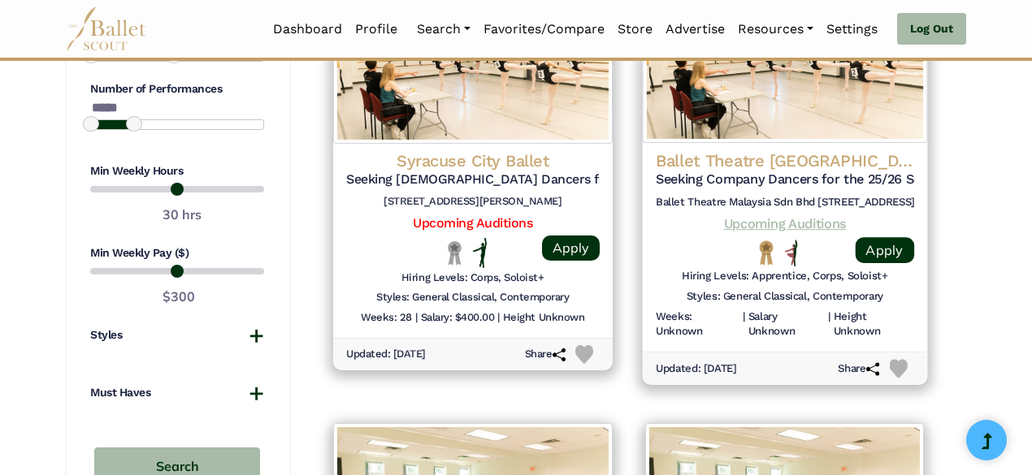
click at [797, 225] on link "Upcoming Auditions" at bounding box center [784, 222] width 122 height 15
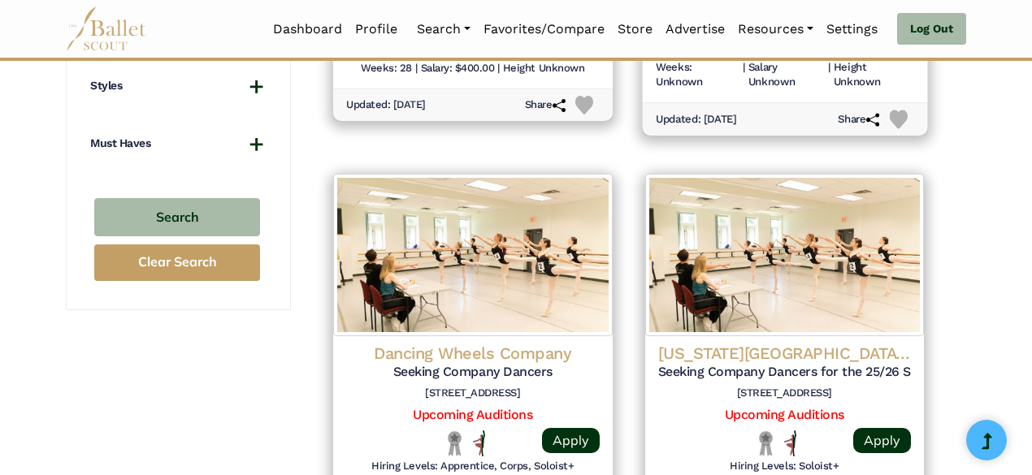
scroll to position [1556, 0]
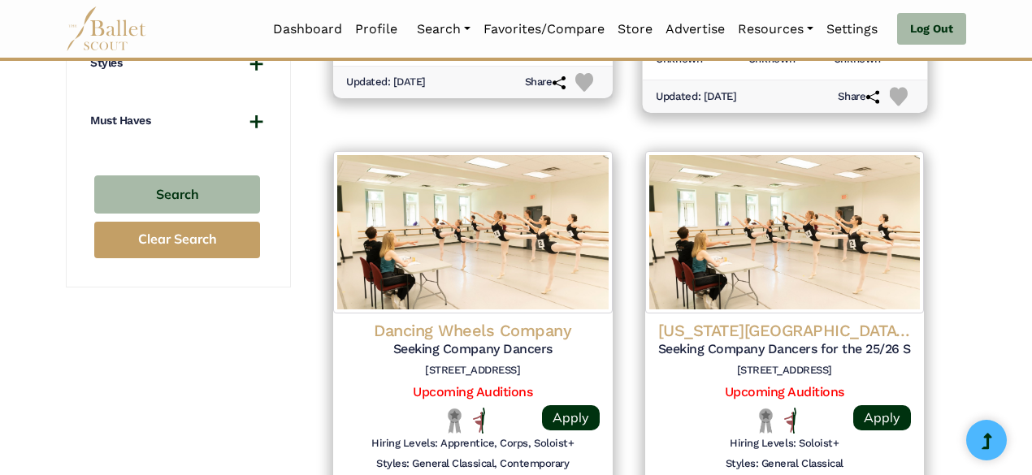
click at [898, 93] on img at bounding box center [898, 96] width 19 height 19
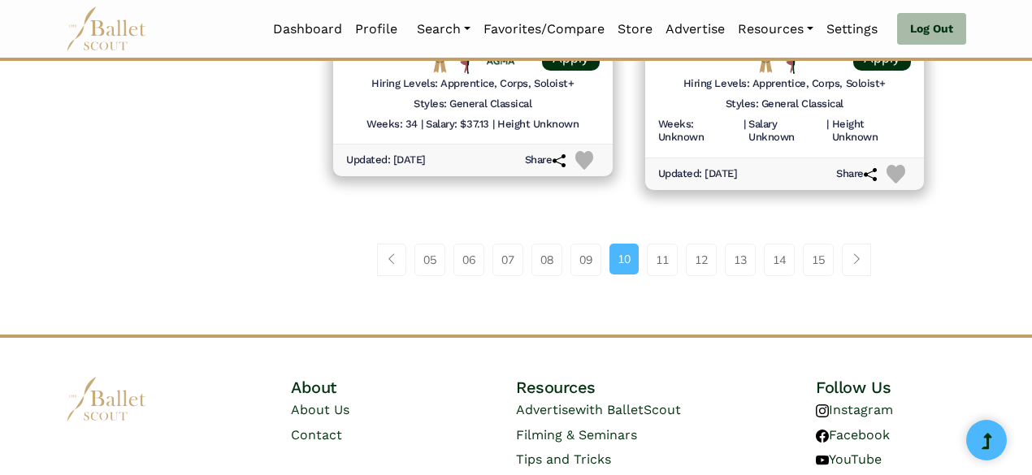
scroll to position [2370, 0]
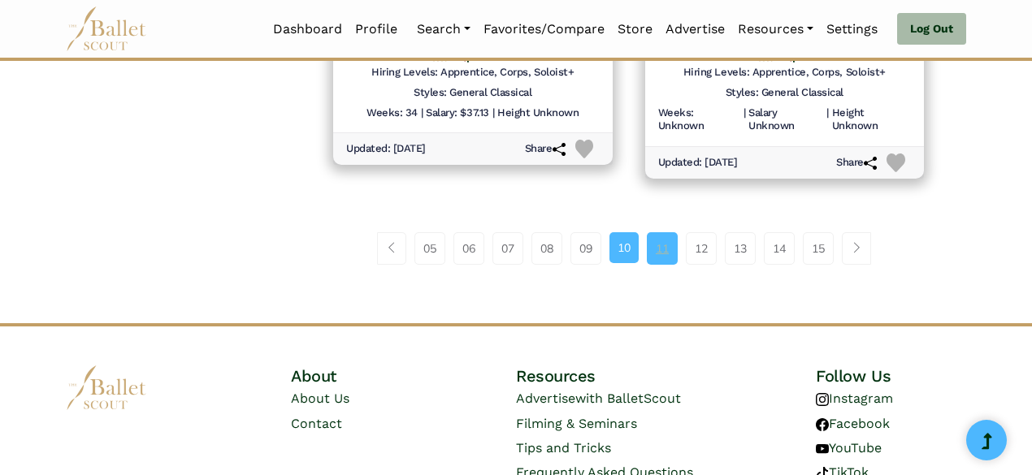
click at [661, 246] on link "11" at bounding box center [662, 248] width 31 height 32
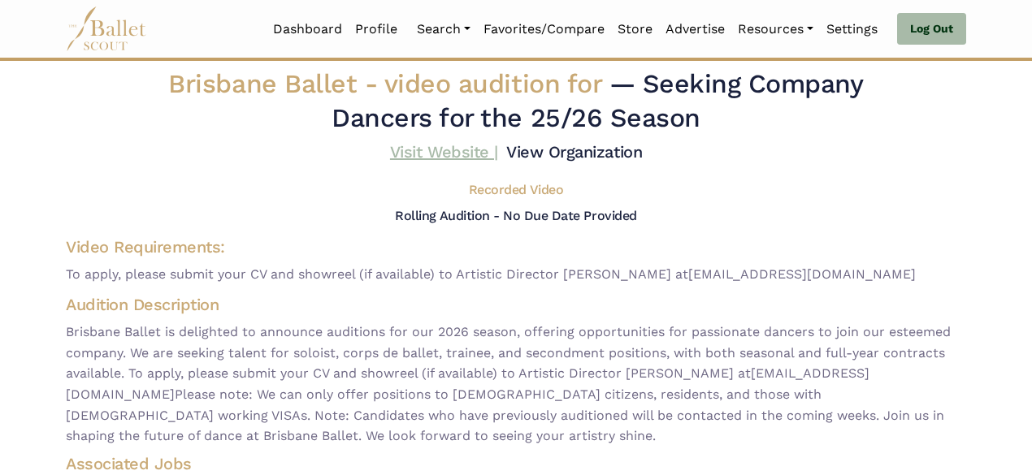
click at [451, 156] on link "Visit Website |" at bounding box center [444, 151] width 108 height 19
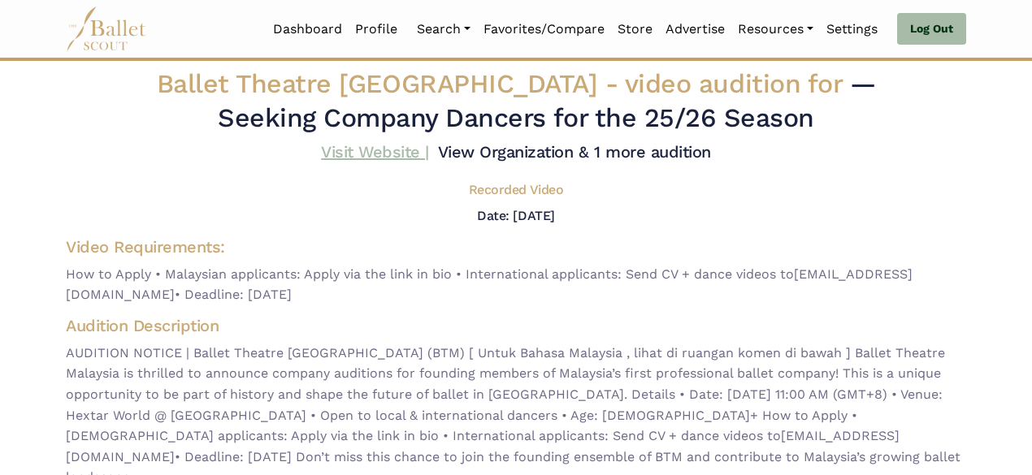
click at [390, 152] on link "Visit Website |" at bounding box center [375, 151] width 108 height 19
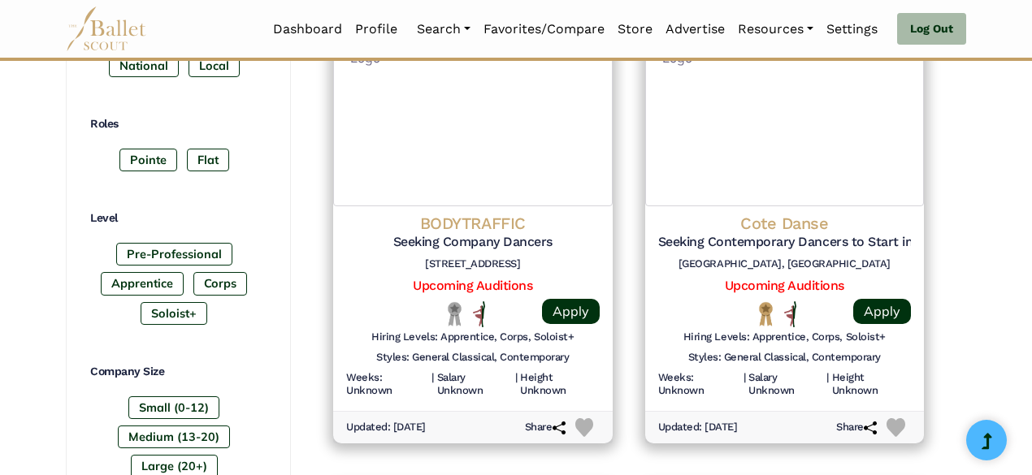
scroll to position [784, 0]
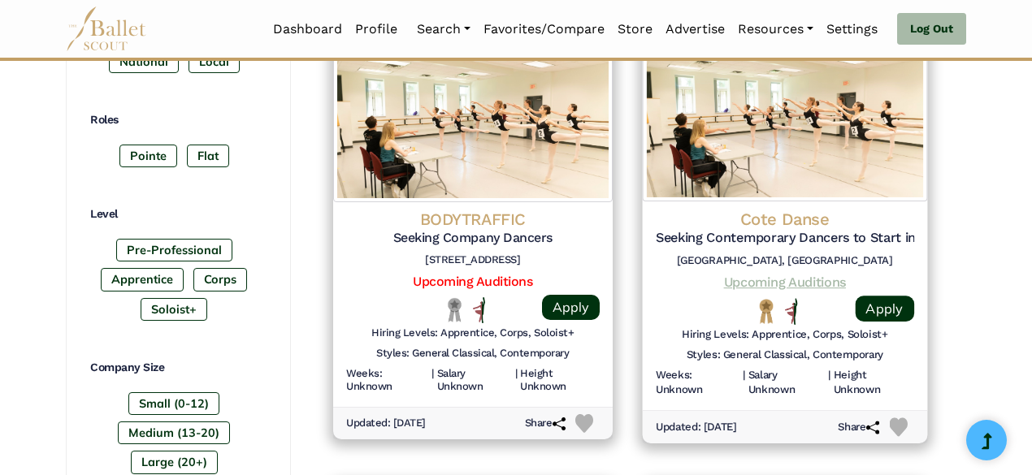
click at [781, 279] on link "Upcoming Auditions" at bounding box center [784, 282] width 122 height 15
click at [902, 422] on img at bounding box center [898, 427] width 19 height 19
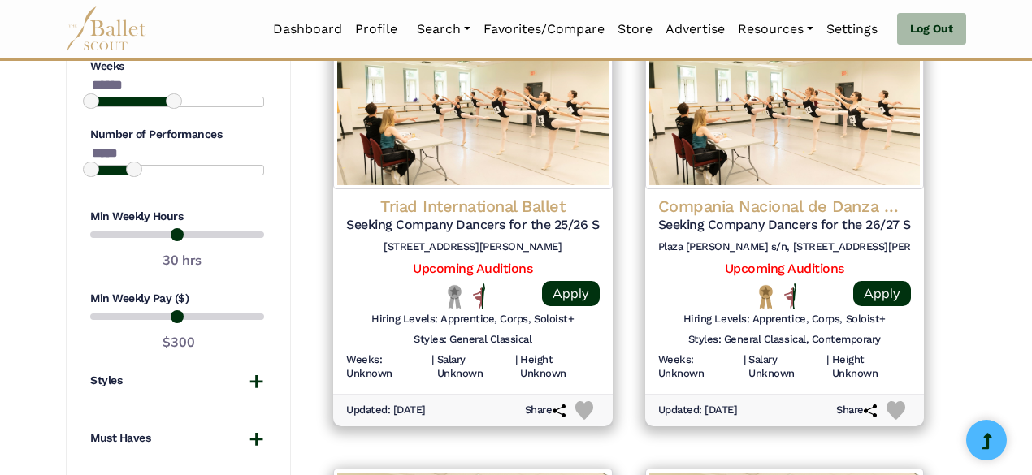
scroll to position [1237, 0]
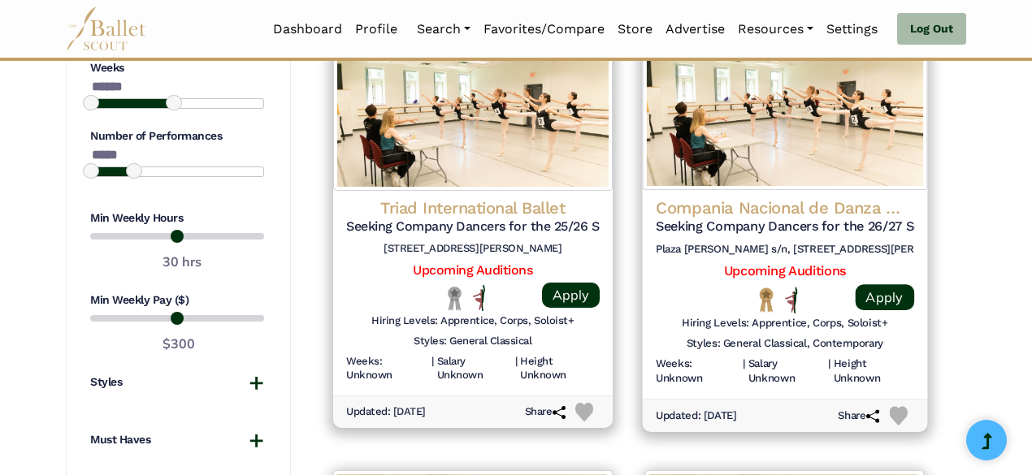
click at [892, 408] on img at bounding box center [898, 415] width 19 height 19
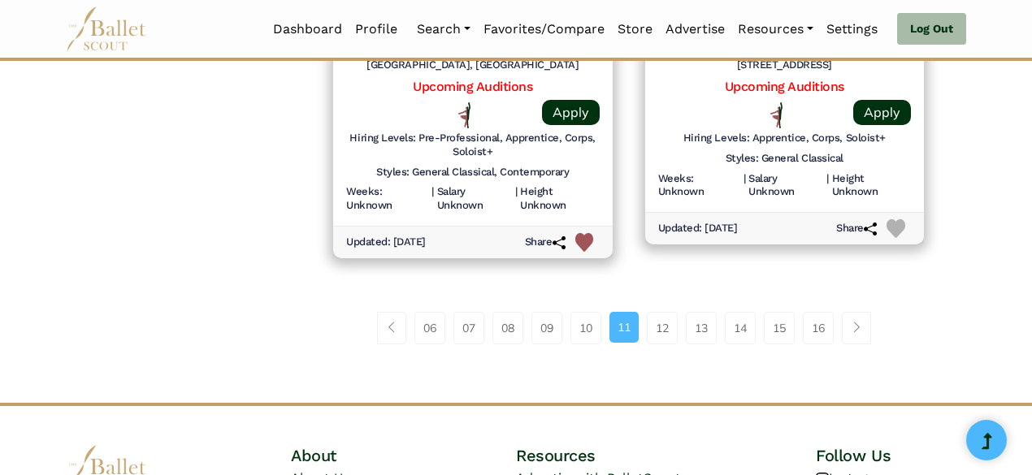
scroll to position [2457, 0]
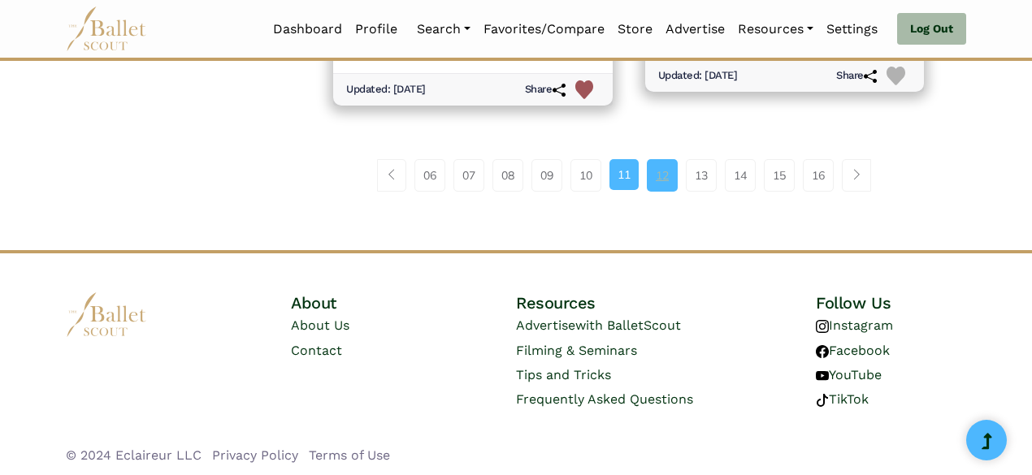
click at [656, 181] on link "12" at bounding box center [662, 175] width 31 height 32
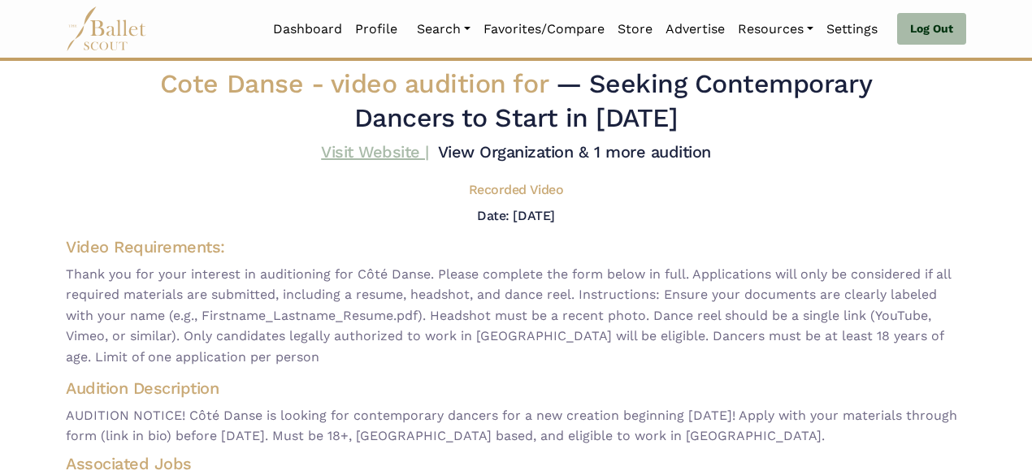
click at [400, 147] on link "Visit Website |" at bounding box center [375, 151] width 108 height 19
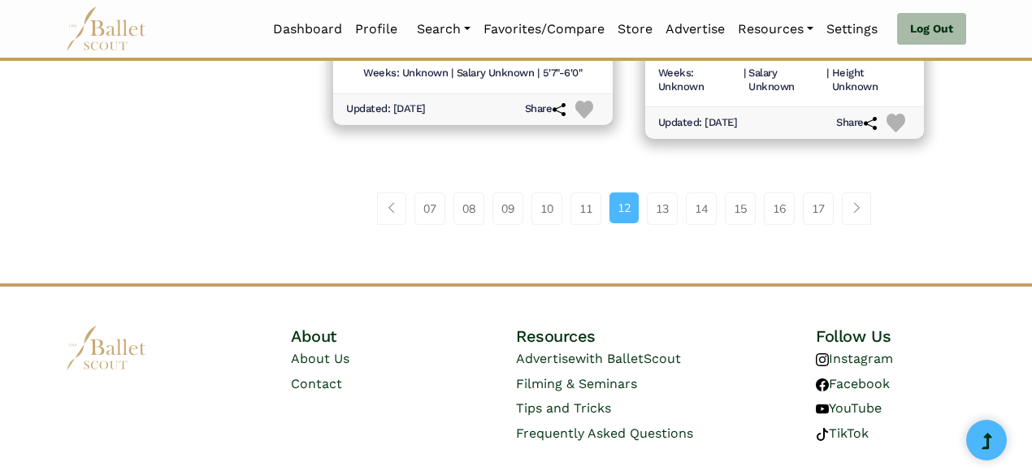
scroll to position [2431, 0]
click at [660, 211] on link "13" at bounding box center [662, 208] width 31 height 32
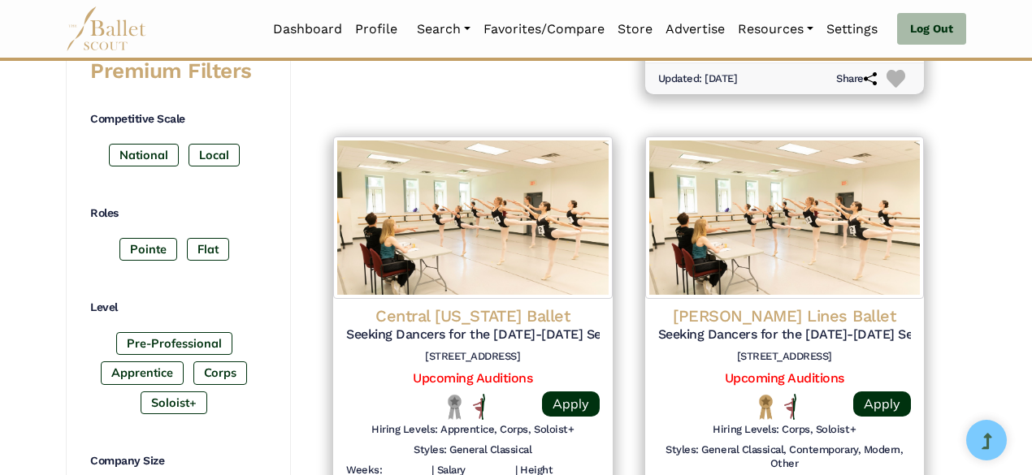
scroll to position [692, 0]
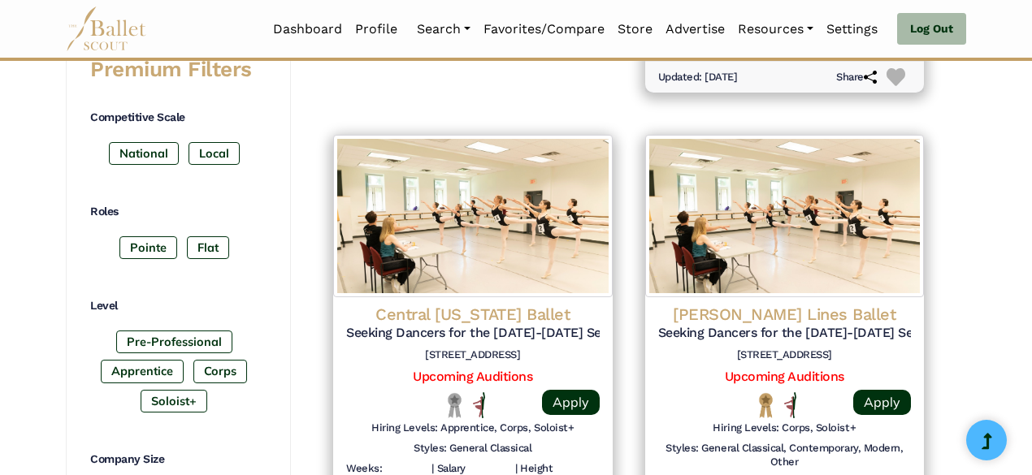
click at [719, 275] on img at bounding box center [784, 216] width 279 height 162
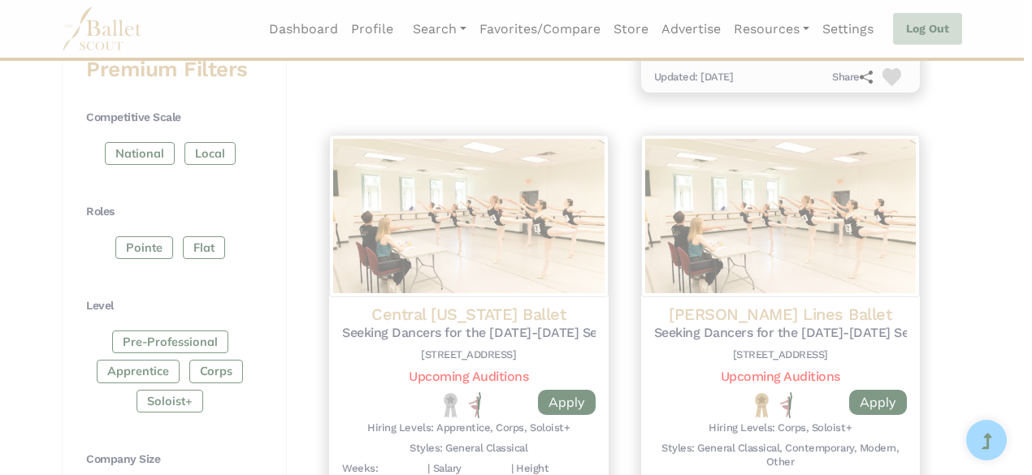
scroll to position [752, 0]
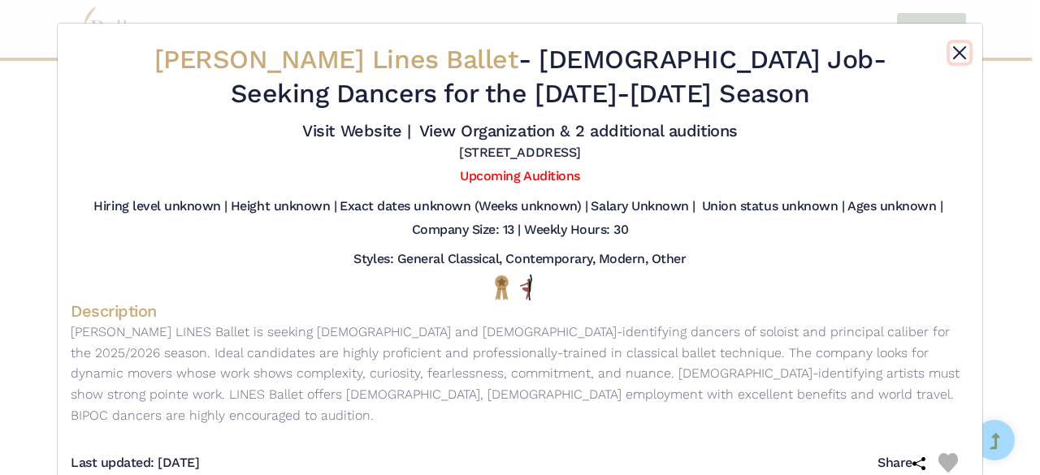
click at [950, 50] on button "Close" at bounding box center [959, 52] width 19 height 19
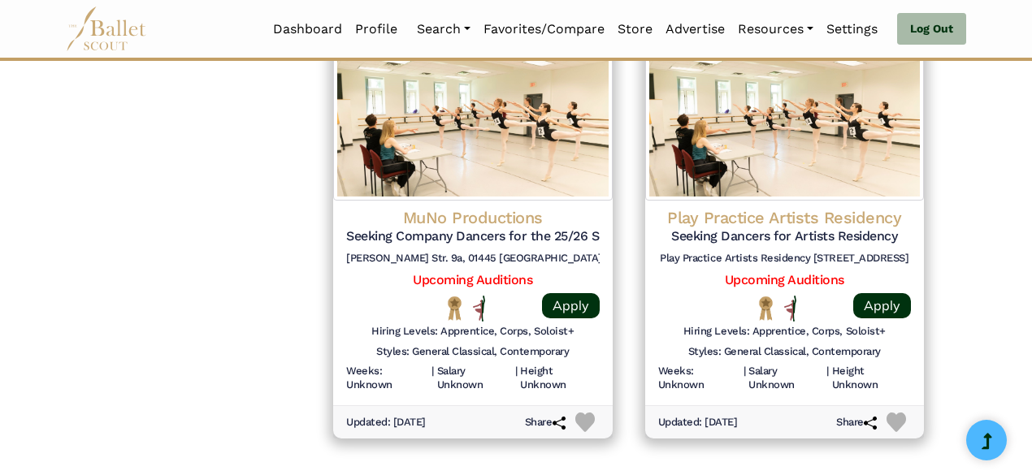
scroll to position [2147, 0]
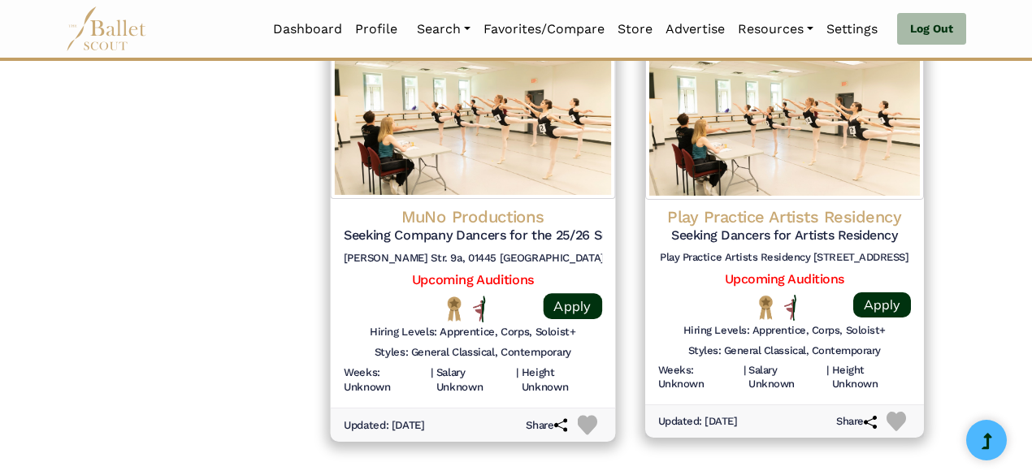
click at [586, 421] on img at bounding box center [586, 425] width 19 height 19
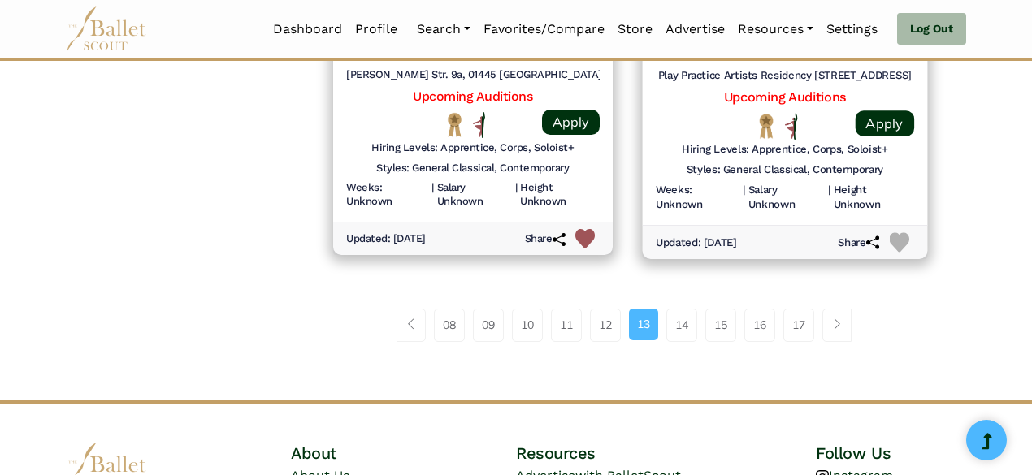
scroll to position [2479, 0]
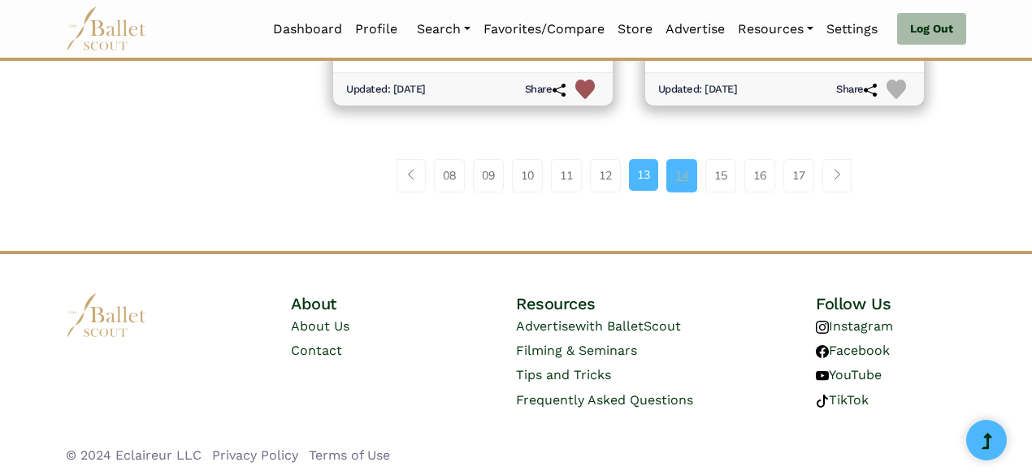
click at [680, 179] on link "14" at bounding box center [681, 175] width 31 height 32
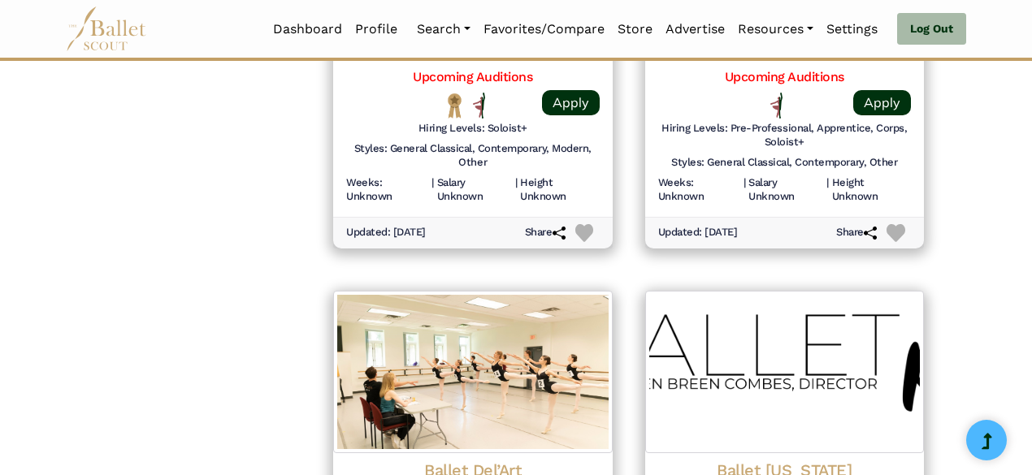
scroll to position [2158, 0]
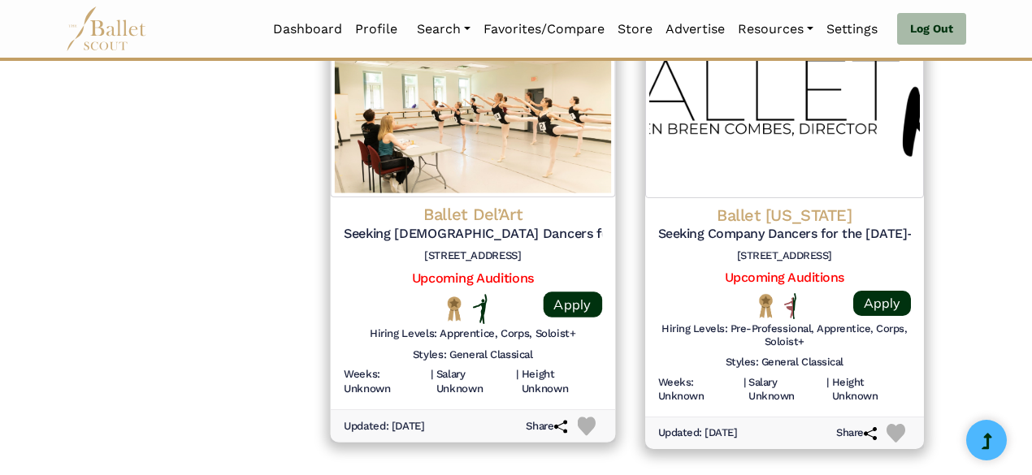
click at [579, 431] on img at bounding box center [586, 427] width 19 height 19
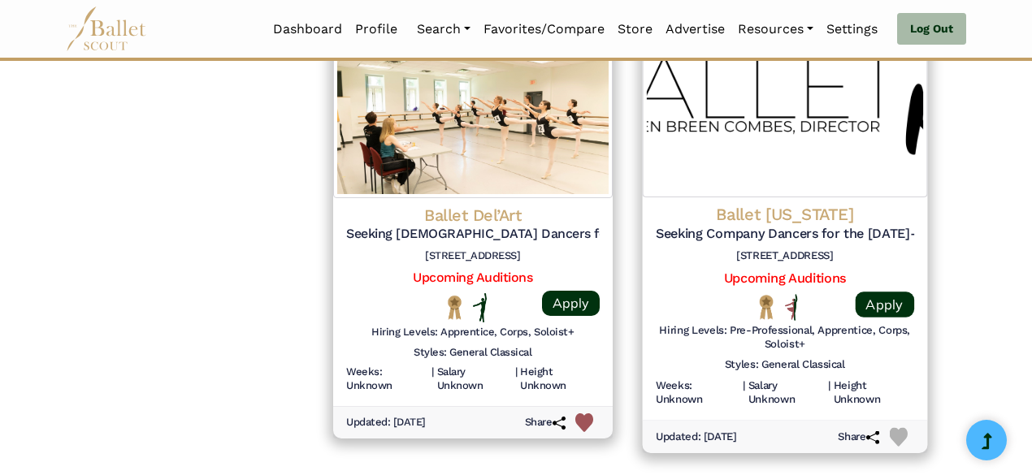
scroll to position [2501, 0]
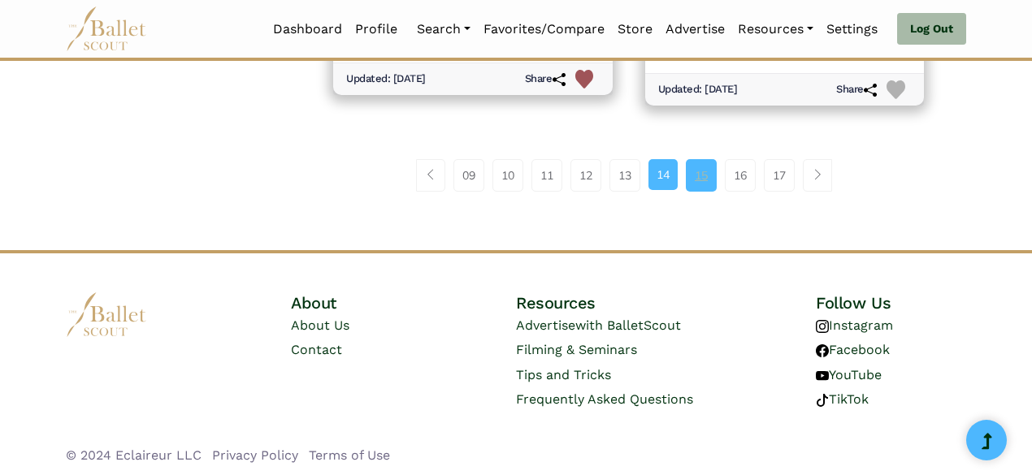
click at [695, 164] on link "15" at bounding box center [701, 175] width 31 height 32
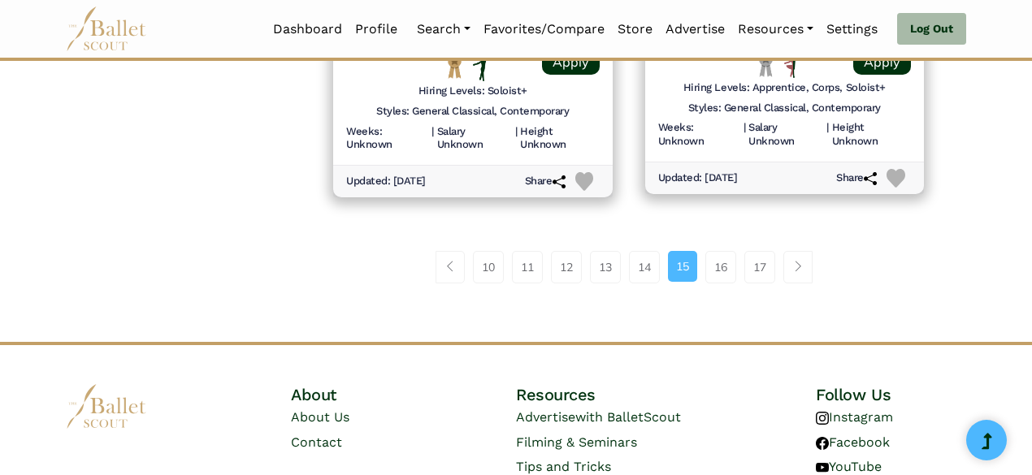
scroll to position [2387, 0]
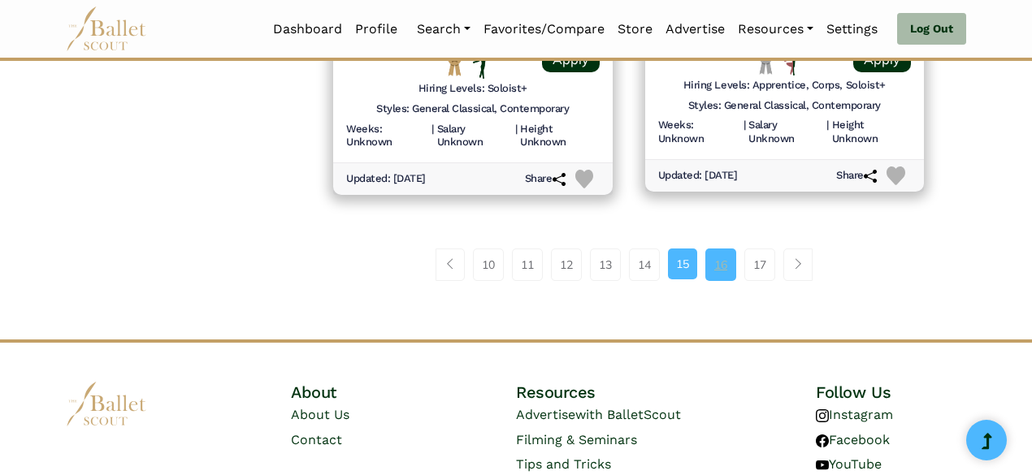
click at [710, 249] on link "16" at bounding box center [720, 265] width 31 height 32
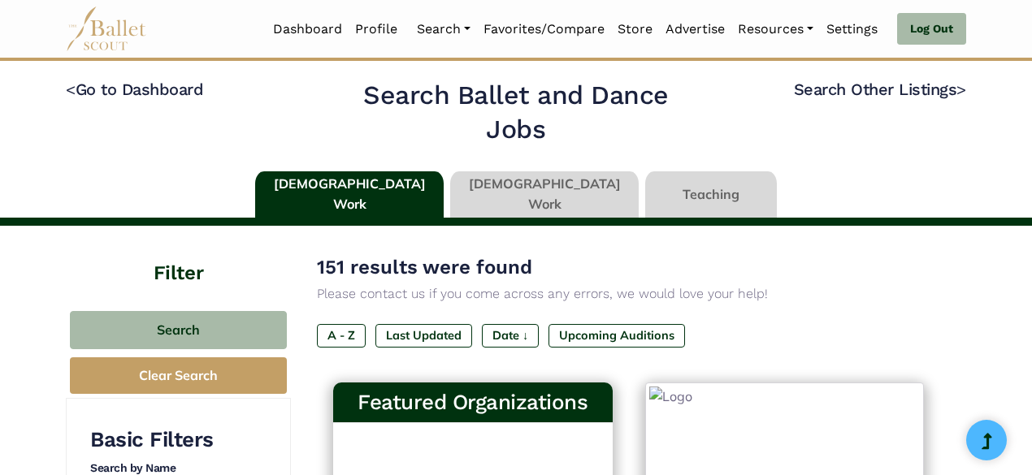
type input "******"
type input "*****"
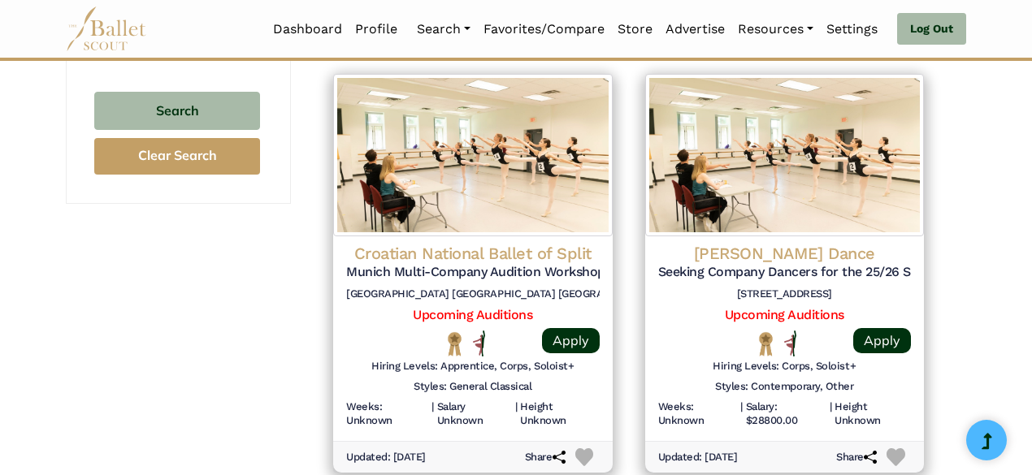
scroll to position [1658, 0]
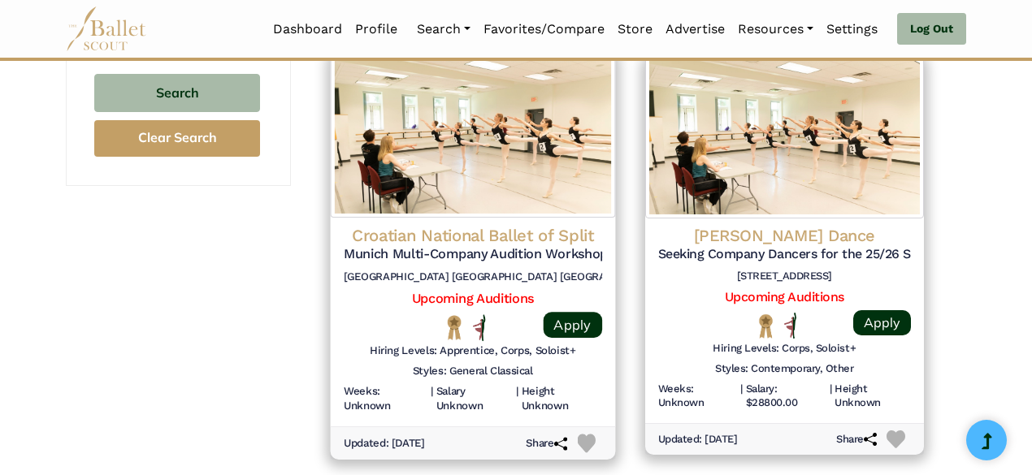
click at [585, 443] on img at bounding box center [586, 443] width 19 height 19
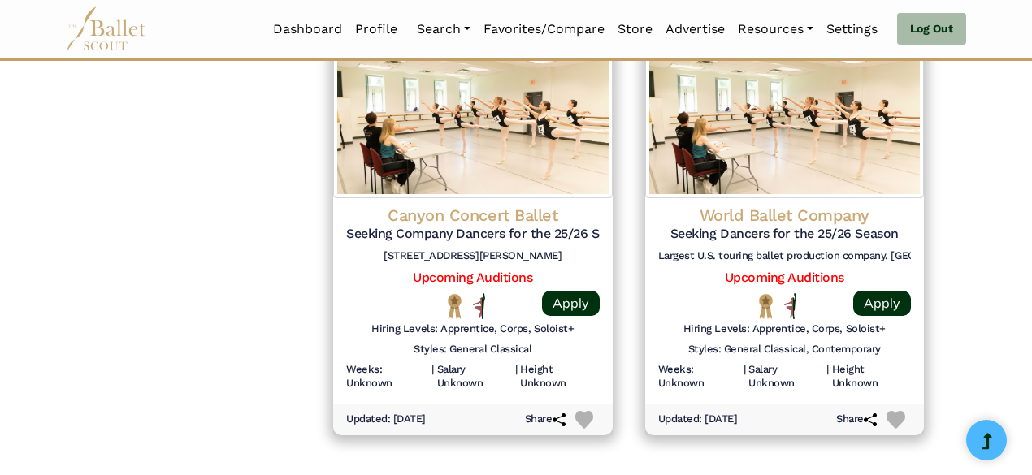
scroll to position [2306, 0]
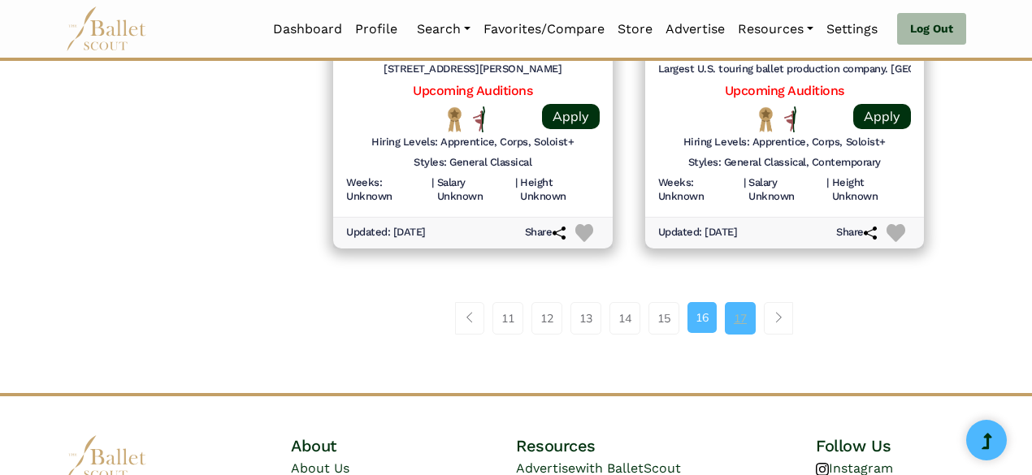
click at [735, 315] on link "17" at bounding box center [740, 318] width 31 height 32
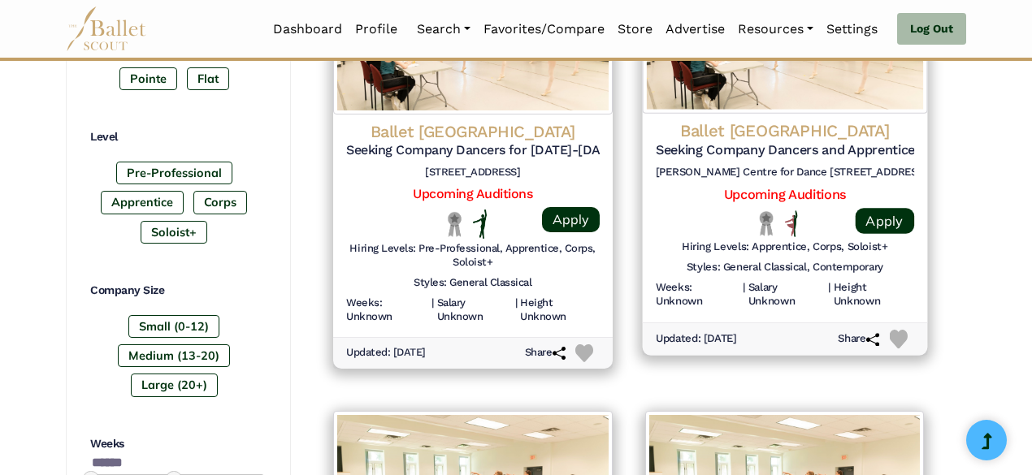
scroll to position [863, 0]
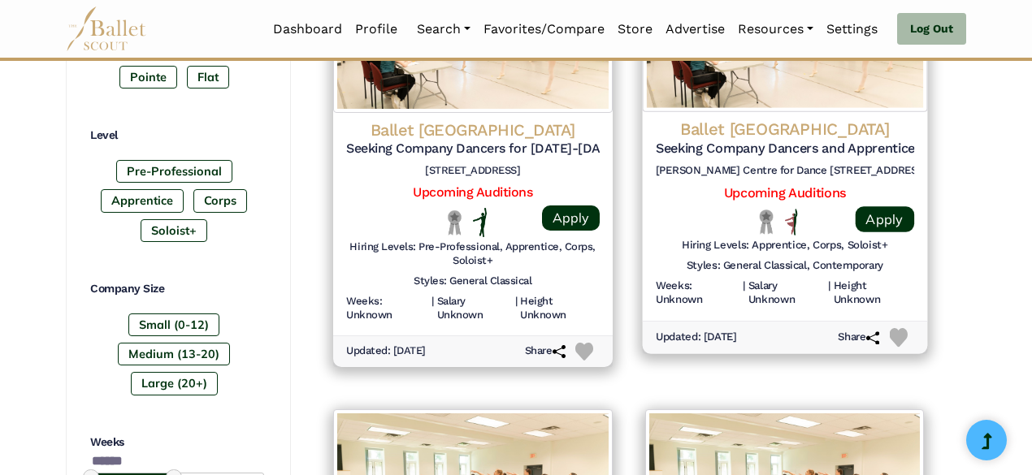
click at [895, 331] on img at bounding box center [898, 338] width 19 height 19
click at [816, 193] on link "Upcoming Auditions" at bounding box center [784, 192] width 122 height 15
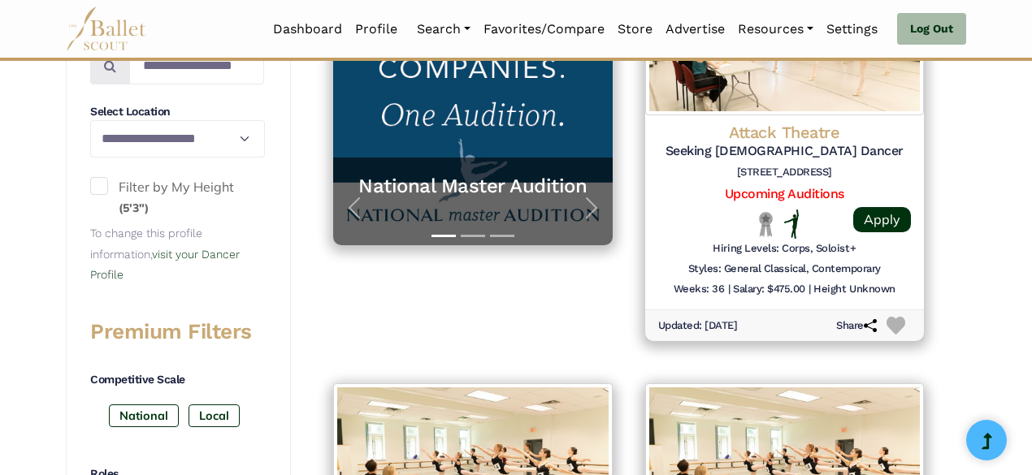
scroll to position [243, 0]
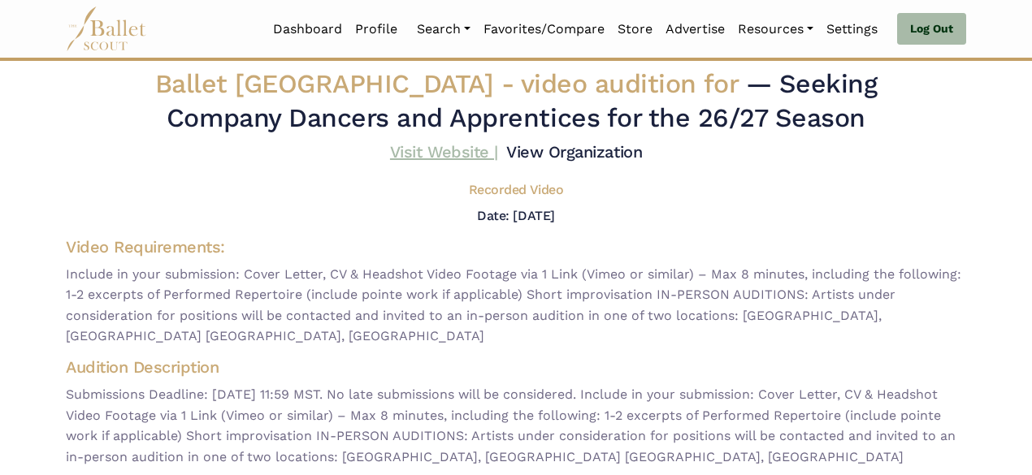
click at [426, 151] on link "Visit Website |" at bounding box center [444, 151] width 108 height 19
